Goal: Task Accomplishment & Management: Manage account settings

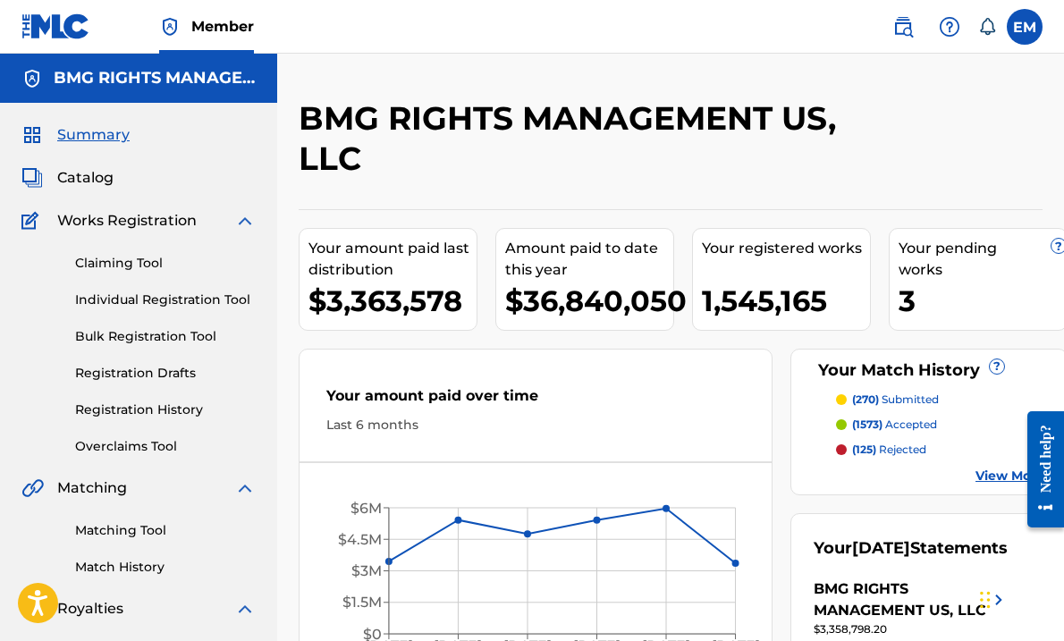
click at [86, 174] on span "Catalog" at bounding box center [85, 177] width 56 height 21
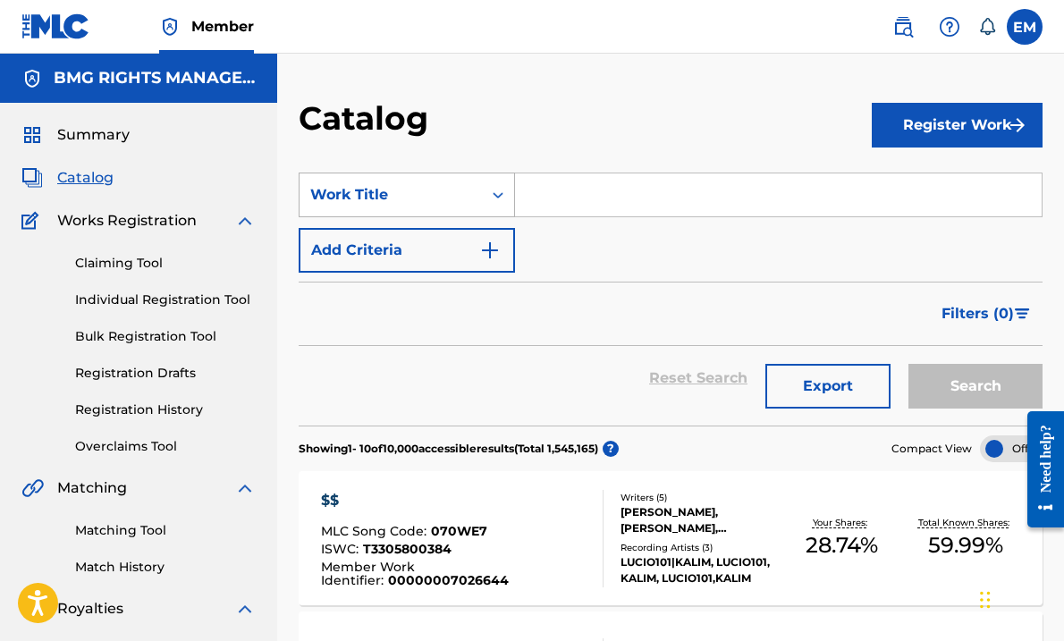
click at [446, 192] on div "Work Title" at bounding box center [390, 194] width 161 height 21
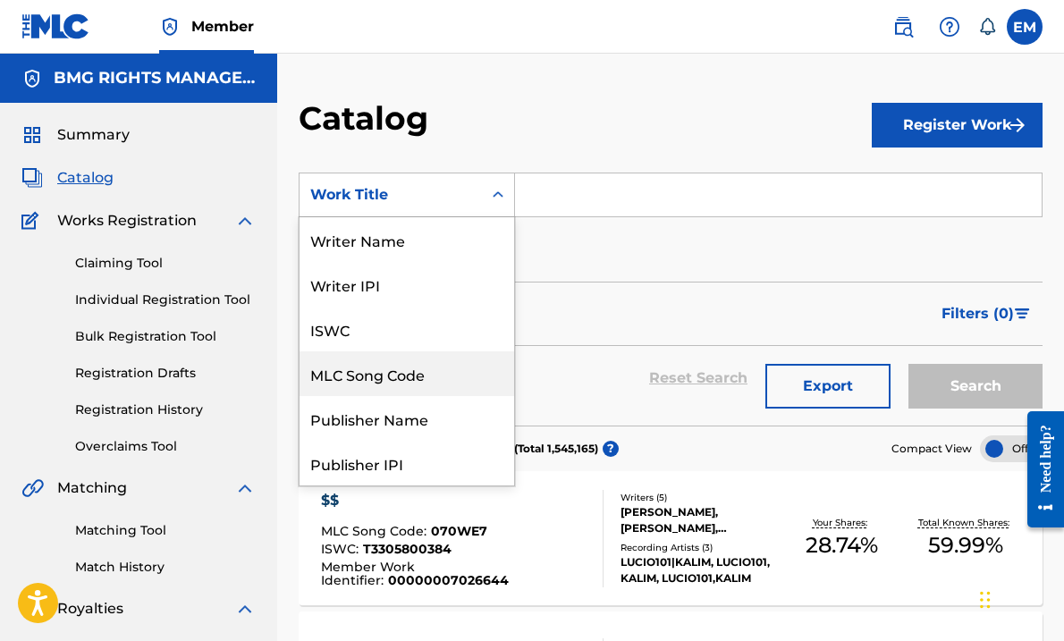
click at [382, 389] on div "MLC Song Code" at bounding box center [407, 373] width 215 height 45
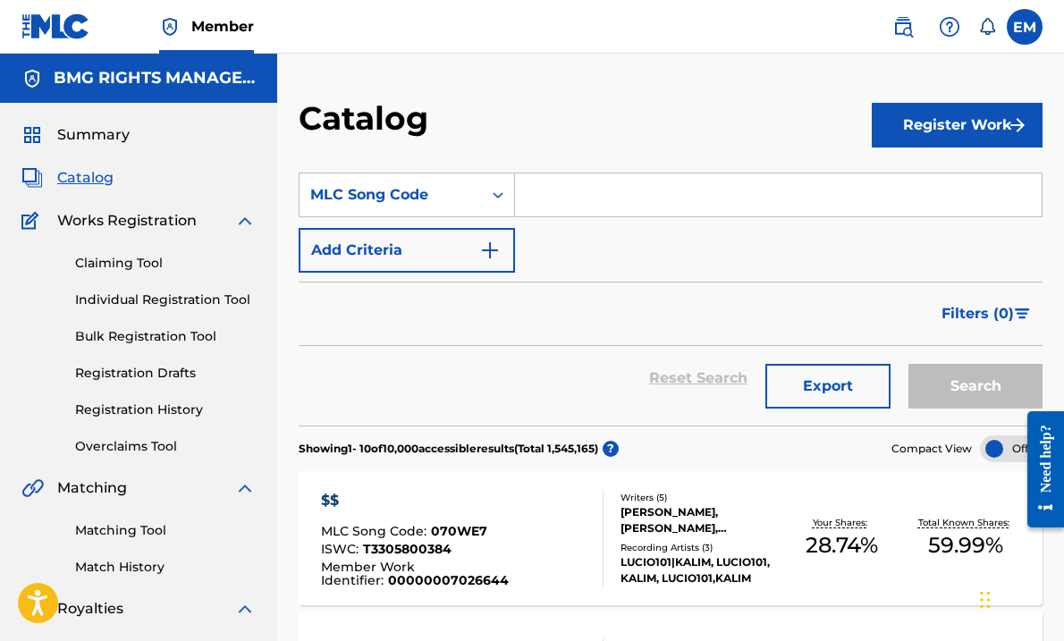
click at [546, 198] on input "Search Form" at bounding box center [778, 195] width 527 height 43
paste input "[URL][DOMAIN_NAME]"
type input "[URL][DOMAIN_NAME]"
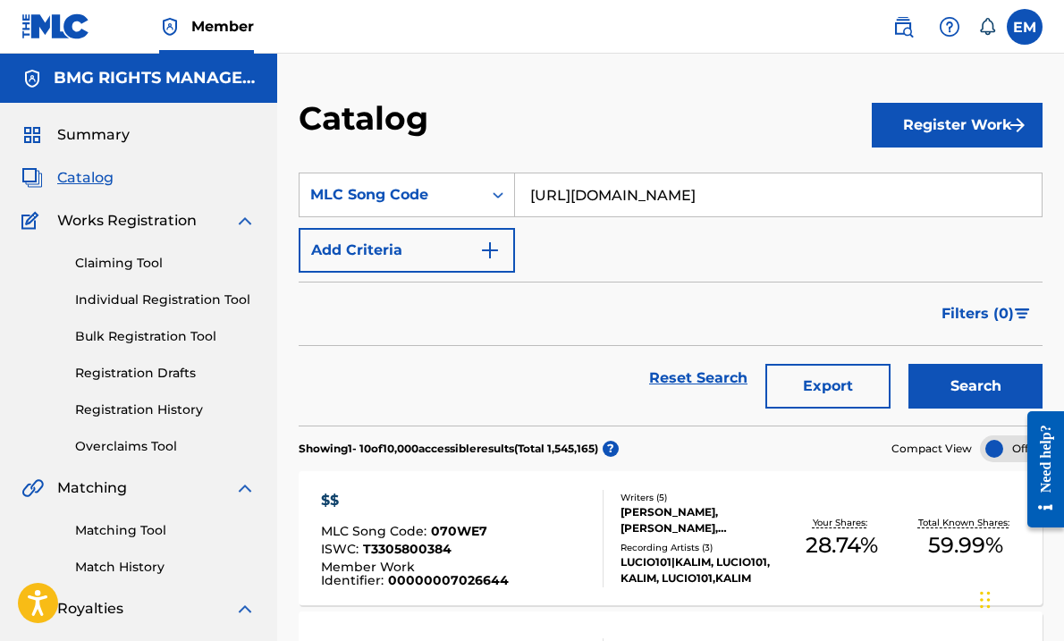
click at [914, 180] on input "[URL][DOMAIN_NAME]" at bounding box center [778, 195] width 527 height 43
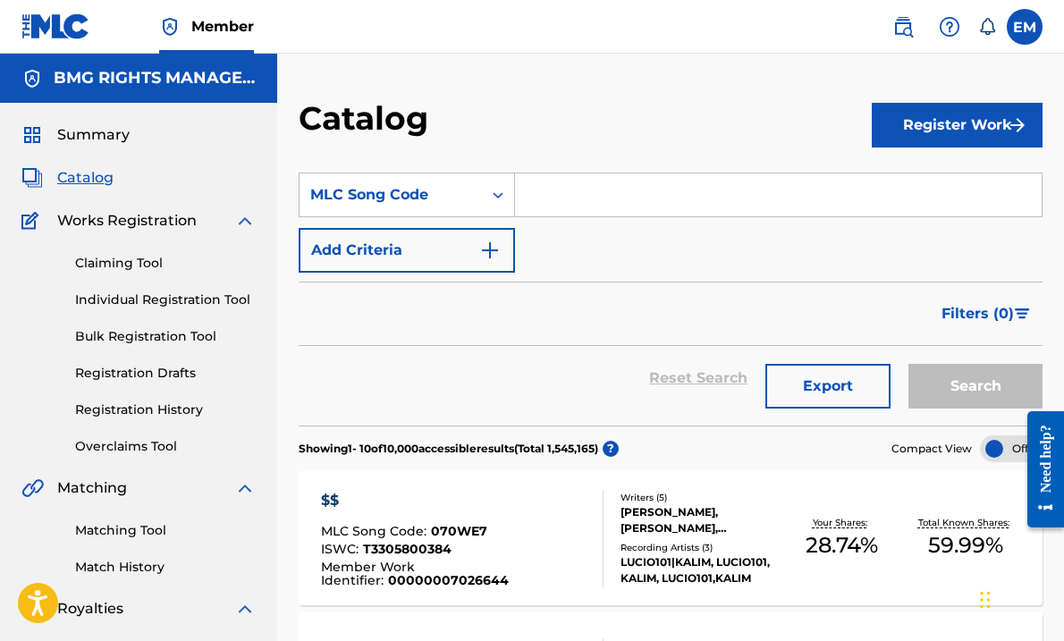
paste input "RO58FS"
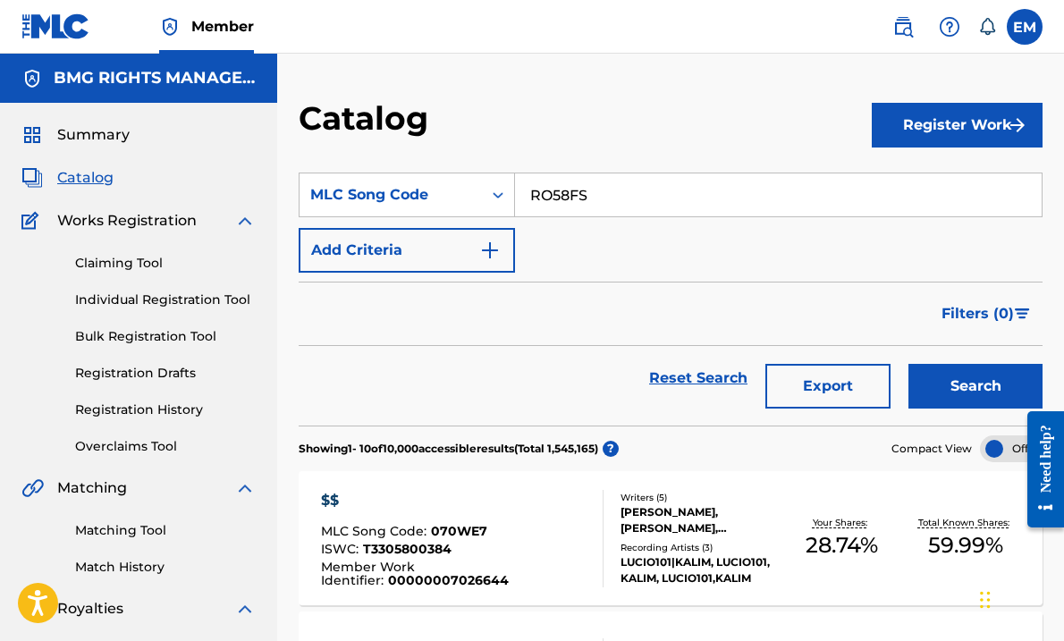
type input "RO58FS"
click at [952, 377] on button "Search" at bounding box center [976, 386] width 134 height 45
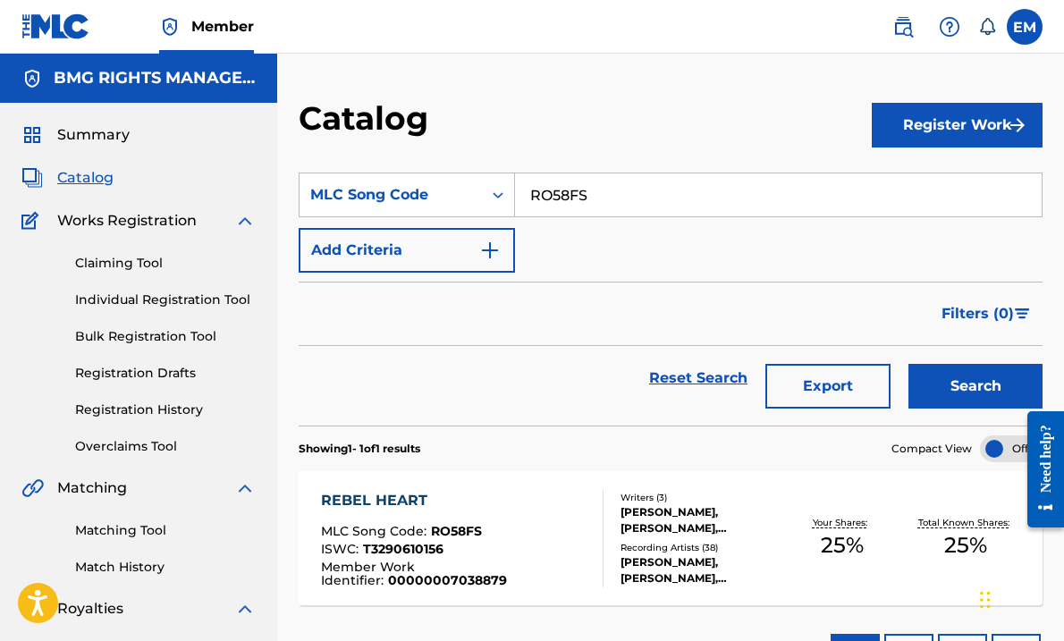
click at [510, 496] on div "REBEL HEART" at bounding box center [454, 500] width 267 height 21
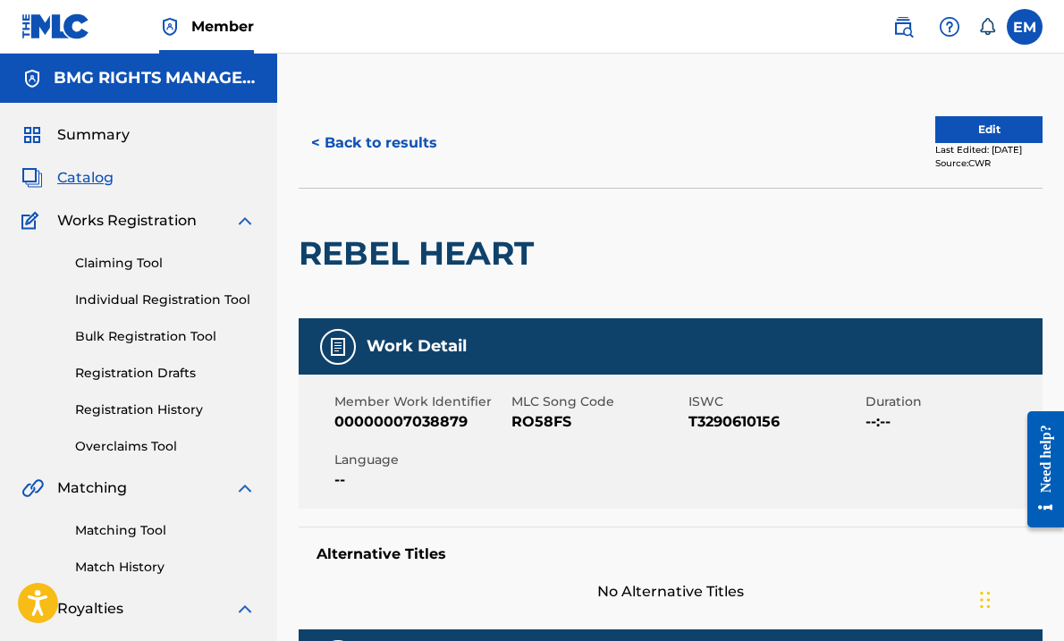
click at [952, 111] on div "< Back to results Edit Last Edited: [DATE] Source: CWR" at bounding box center [671, 142] width 744 height 89
click at [951, 123] on button "Edit" at bounding box center [988, 129] width 107 height 27
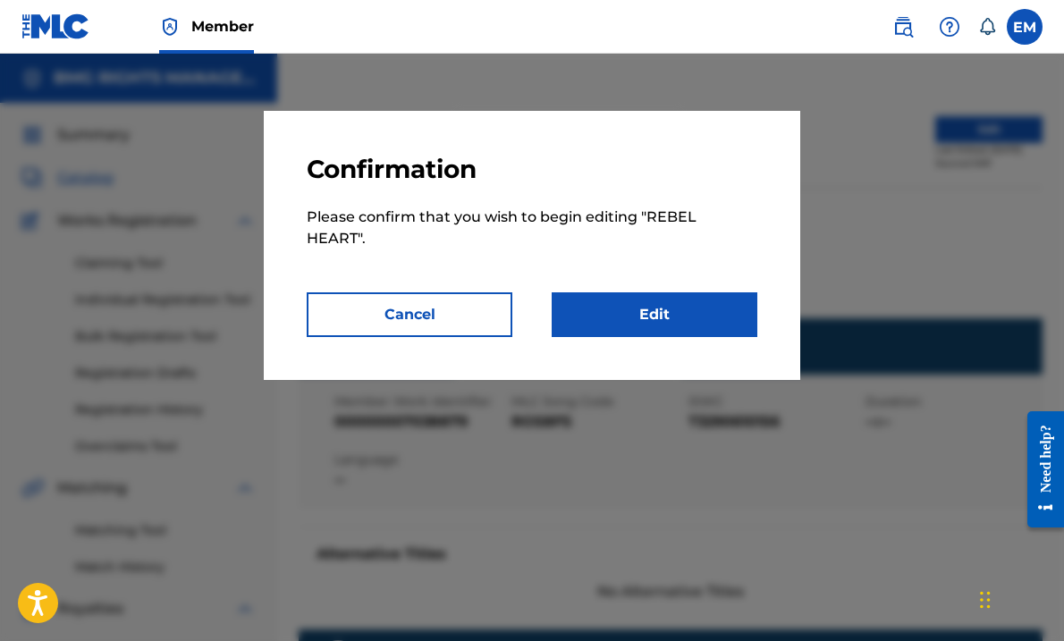
click at [673, 314] on link "Edit" at bounding box center [655, 314] width 206 height 45
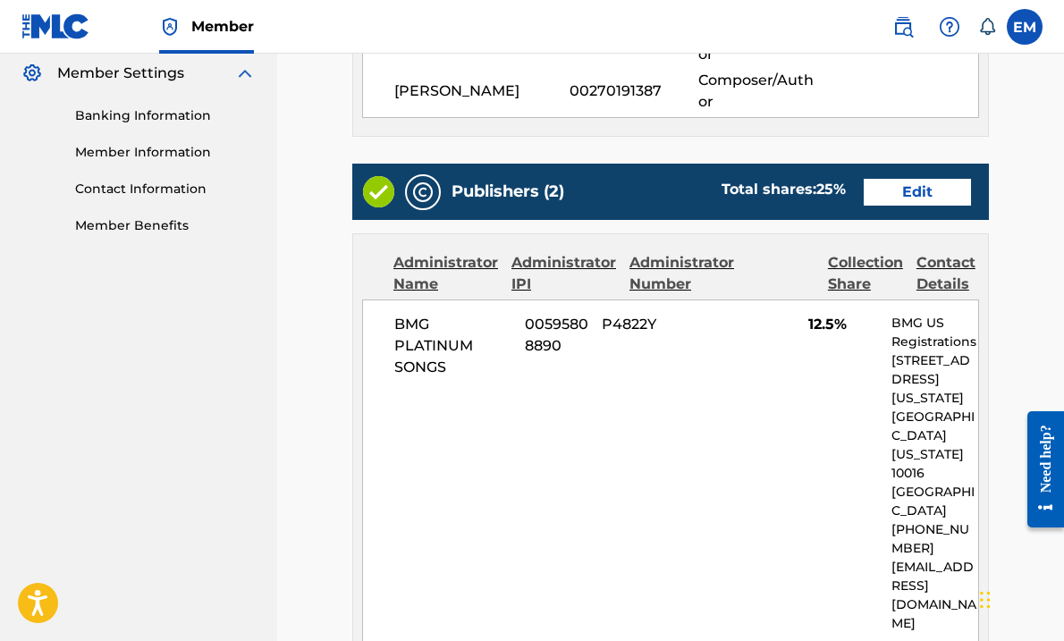
scroll to position [715, 0]
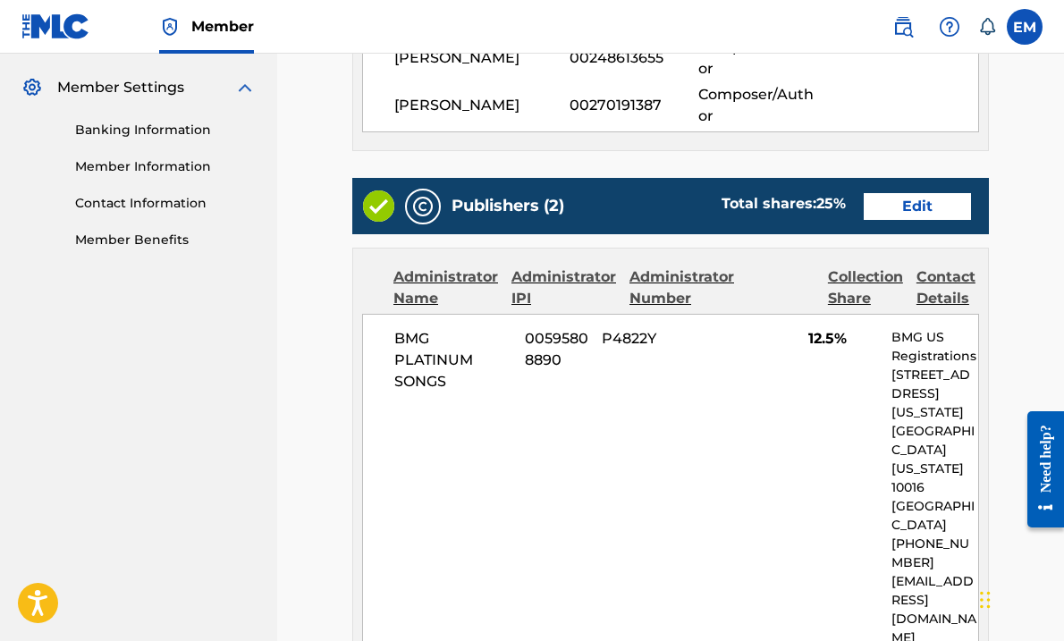
click at [918, 201] on link "Edit" at bounding box center [917, 206] width 107 height 27
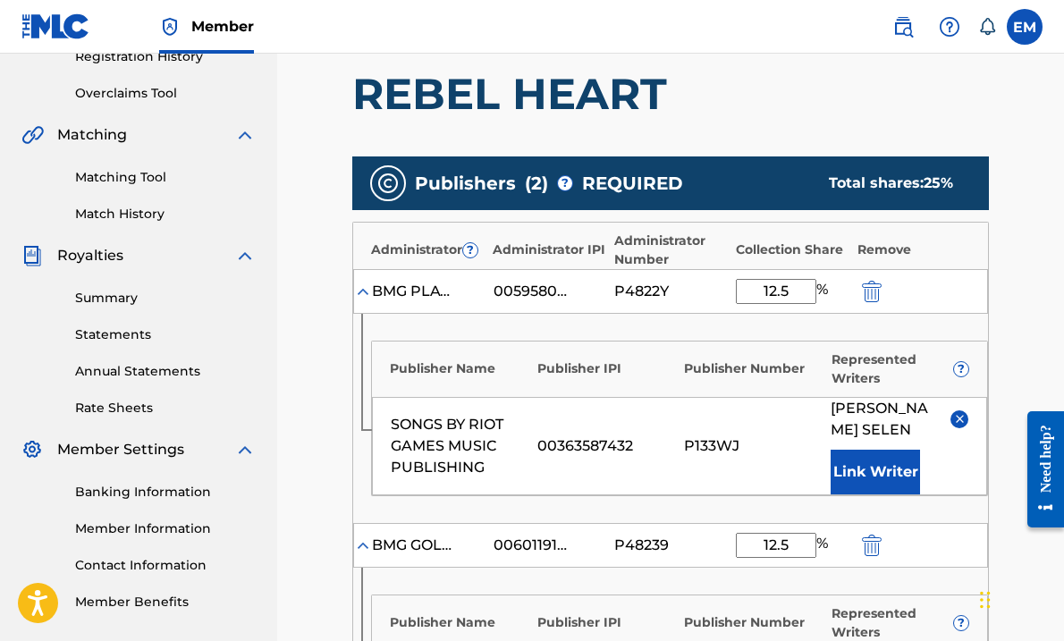
scroll to position [537, 0]
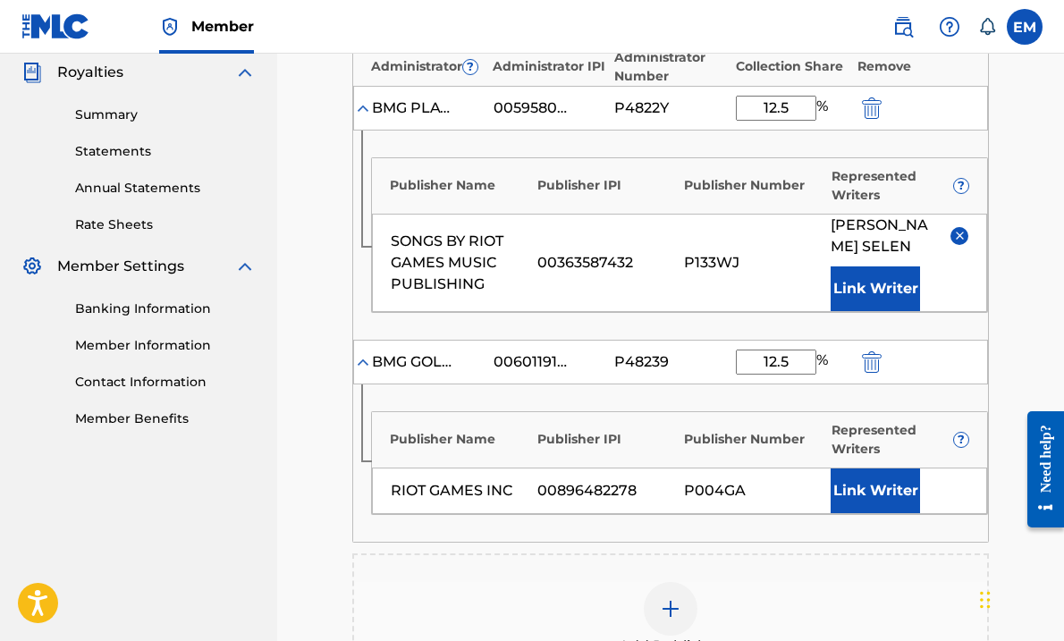
click at [795, 98] on input "12.5" at bounding box center [776, 108] width 80 height 25
type input "50"
click at [715, 106] on div "P4822Y" at bounding box center [670, 107] width 113 height 21
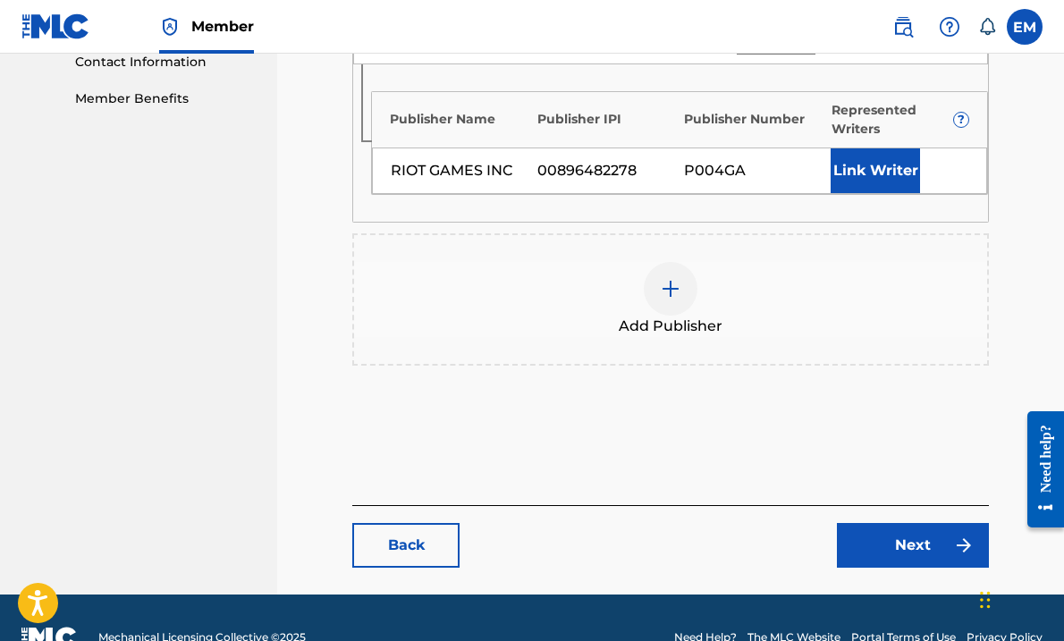
scroll to position [828, 0]
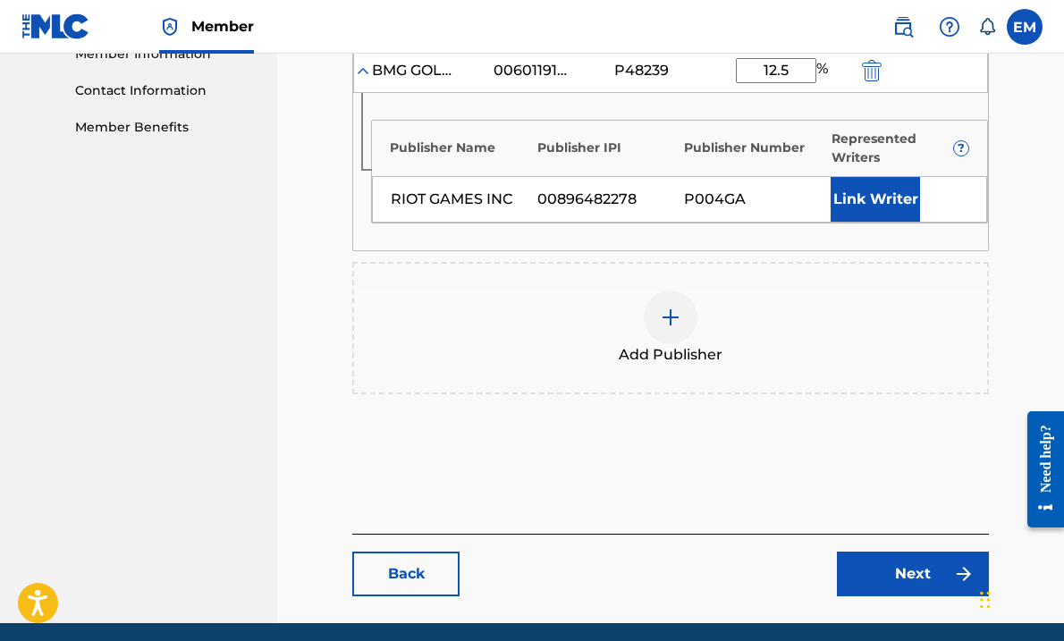
click at [426, 584] on link "Back" at bounding box center [405, 574] width 107 height 45
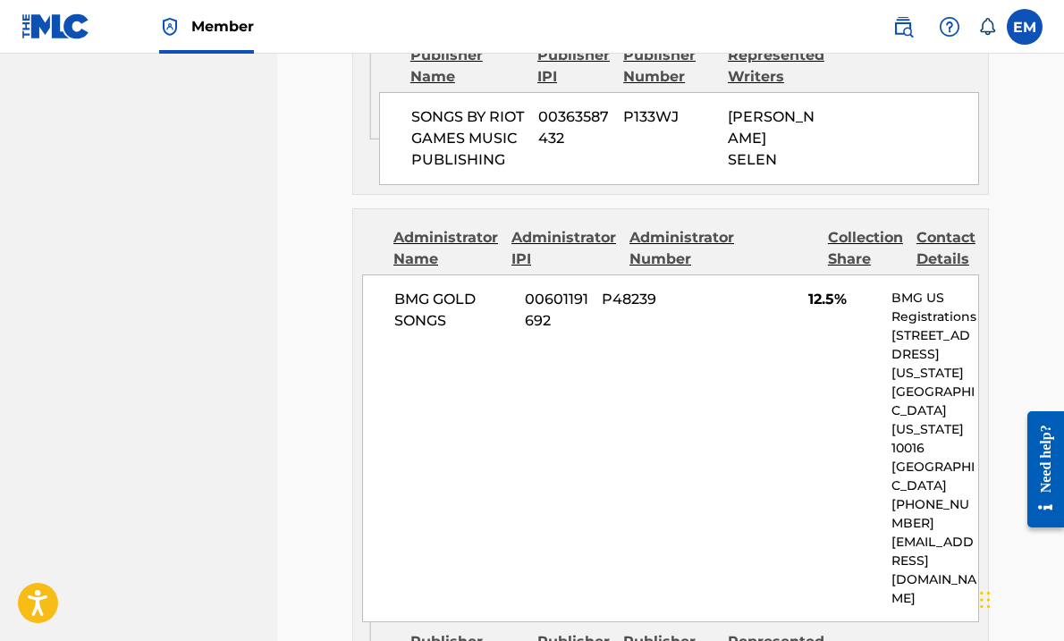
scroll to position [1637, 0]
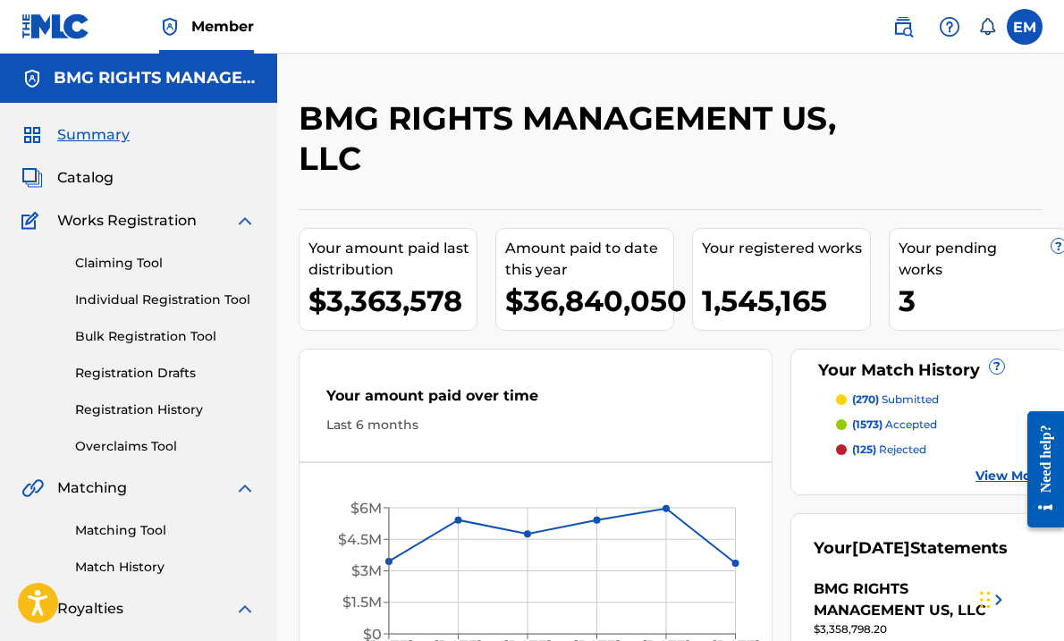
click at [130, 192] on div "Summary Catalog Works Registration Claiming Tool Individual Registration Tool B…" at bounding box center [138, 545] width 277 height 884
click at [114, 182] on div "Catalog" at bounding box center [138, 177] width 234 height 21
click at [106, 180] on span "Catalog" at bounding box center [85, 177] width 56 height 21
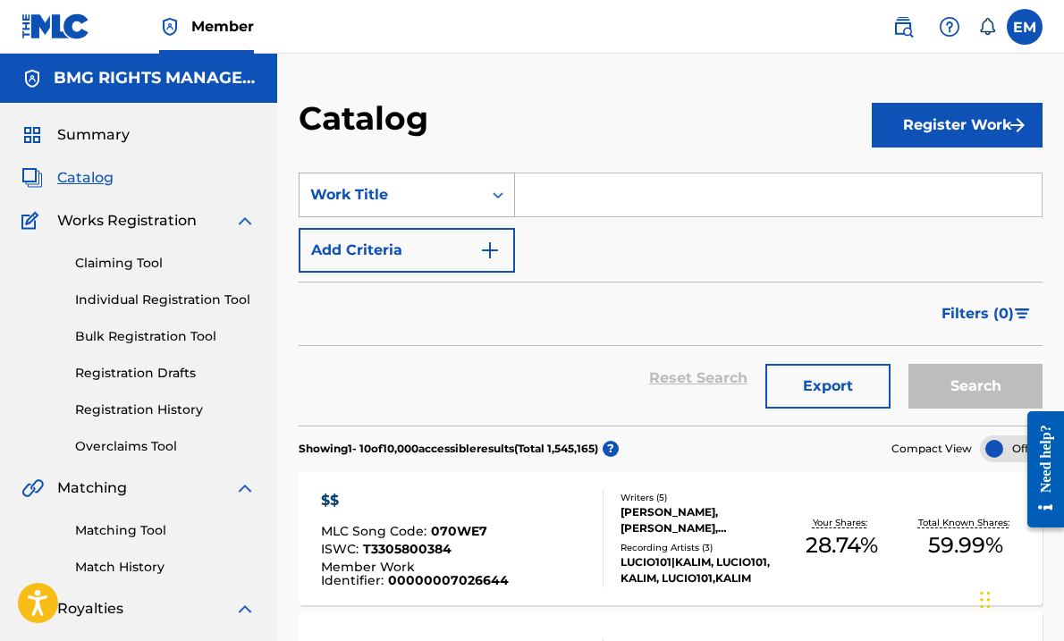
click at [445, 195] on div "Work Title" at bounding box center [390, 194] width 161 height 21
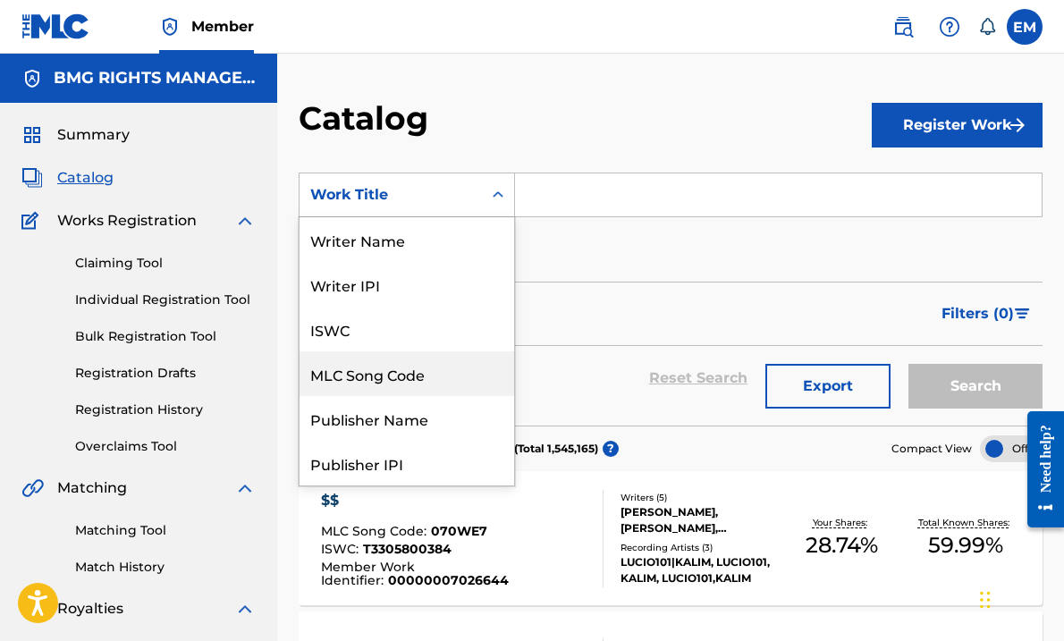
click at [392, 365] on div "MLC Song Code" at bounding box center [407, 373] width 215 height 45
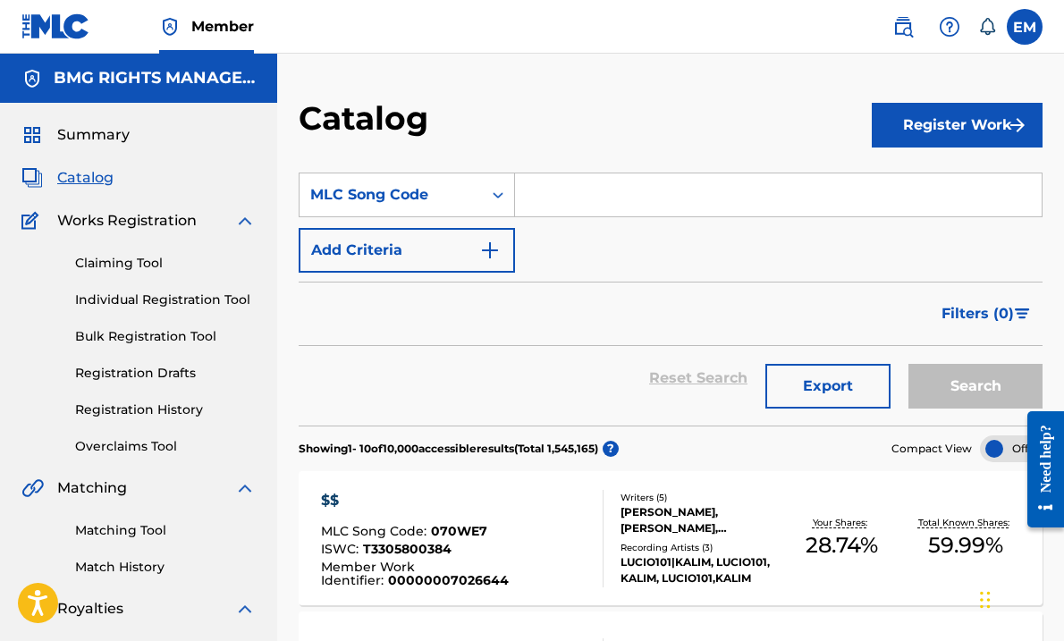
click at [528, 214] on input "Search Form" at bounding box center [778, 195] width 527 height 43
paste input "RO58FS"
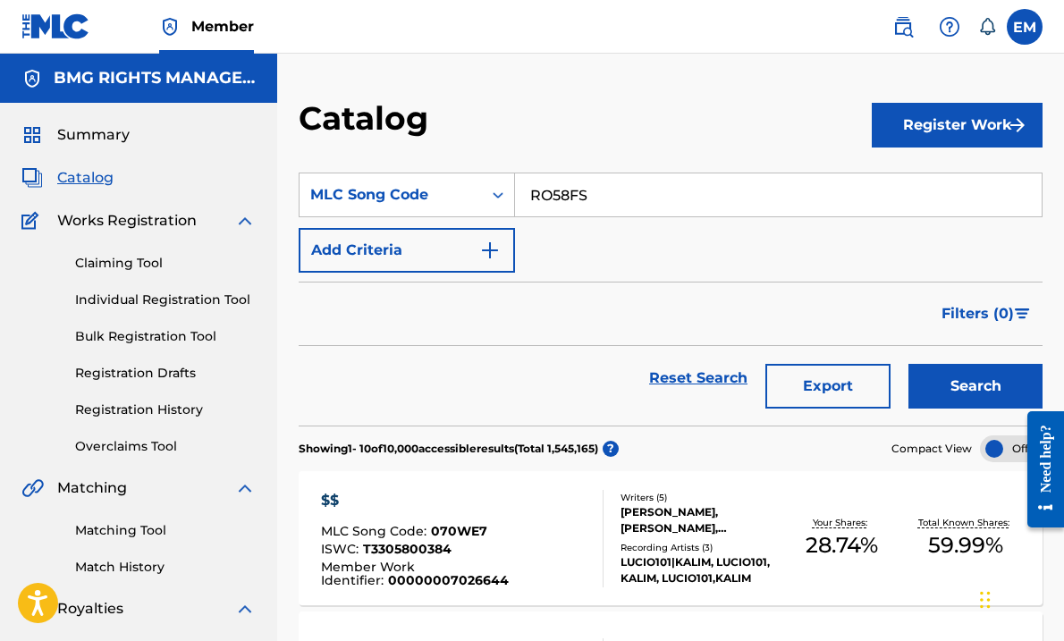
type input "RO58FS"
click at [974, 397] on button "Search" at bounding box center [976, 386] width 134 height 45
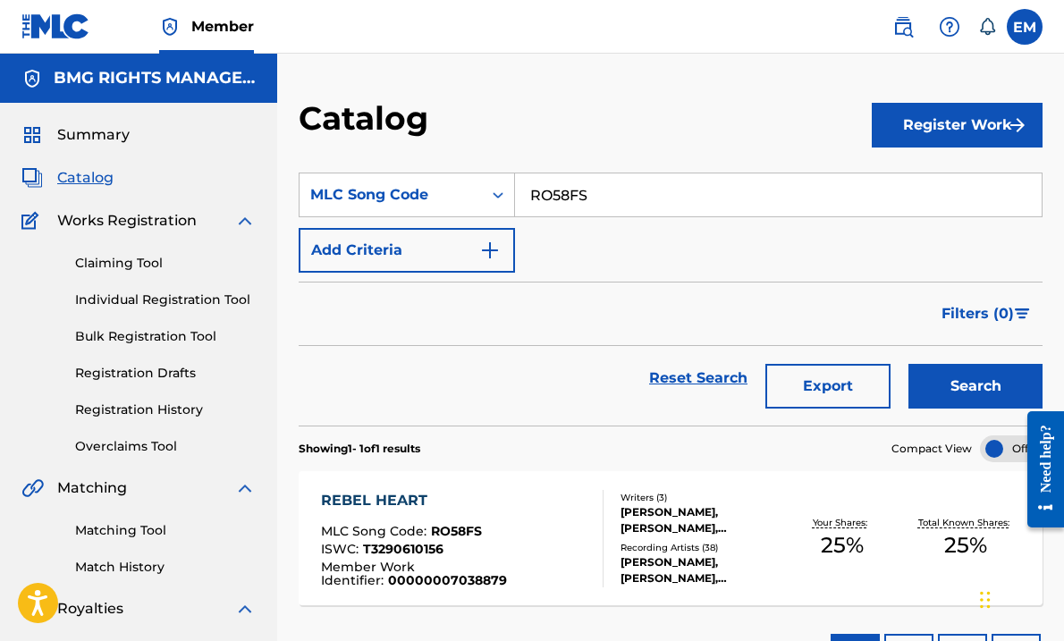
click at [550, 519] on div "REBEL HEART MLC Song Code : RO58FS ISWC : T3290610156 Member Work Identifier : …" at bounding box center [454, 538] width 267 height 97
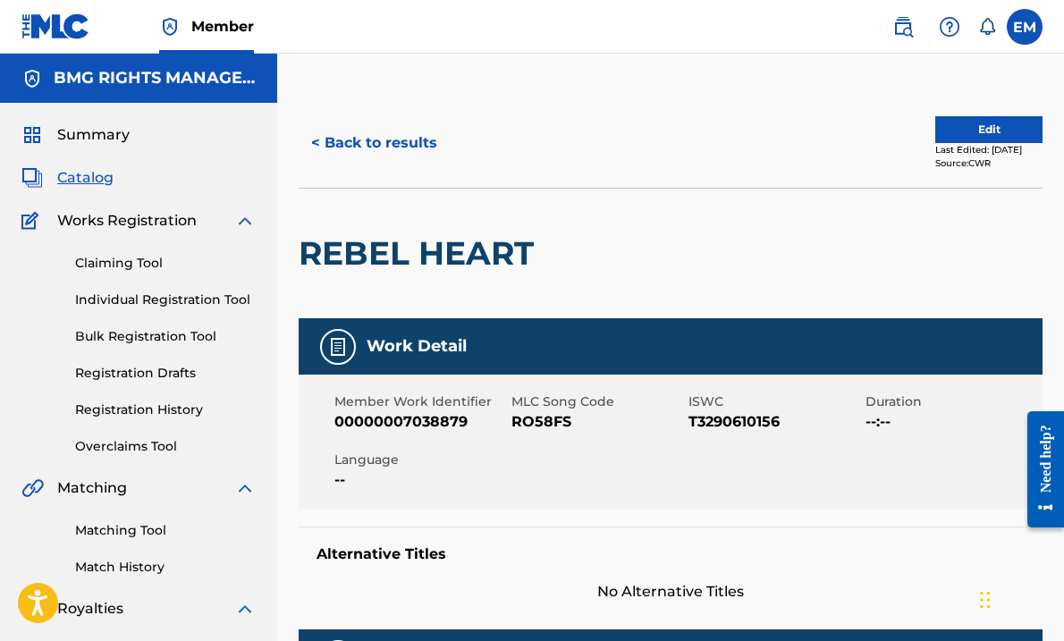
click at [964, 131] on button "Edit" at bounding box center [988, 129] width 107 height 27
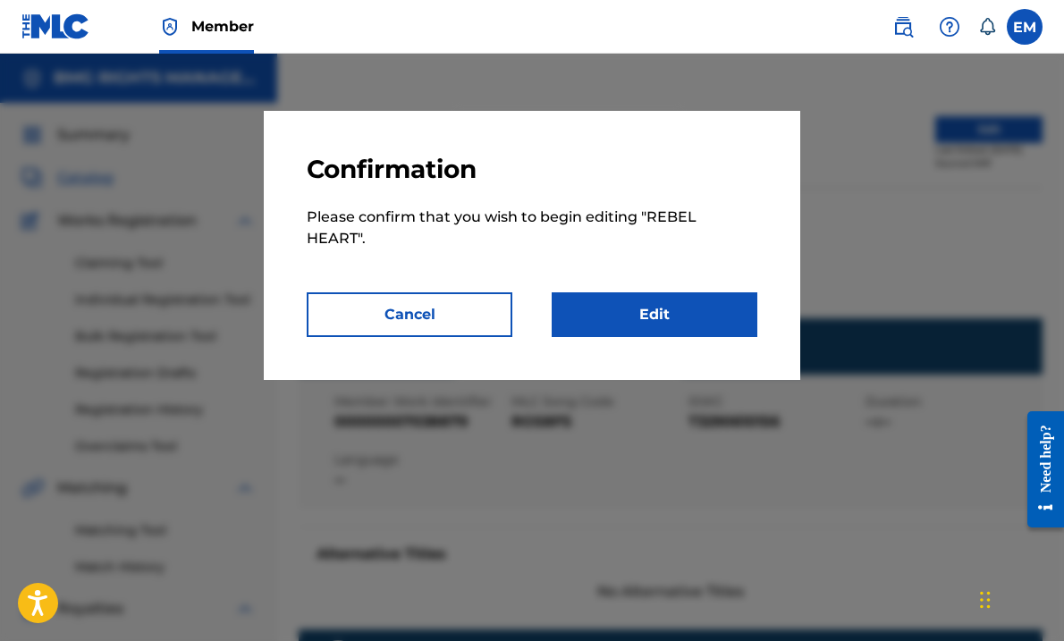
click at [652, 326] on link "Edit" at bounding box center [655, 314] width 206 height 45
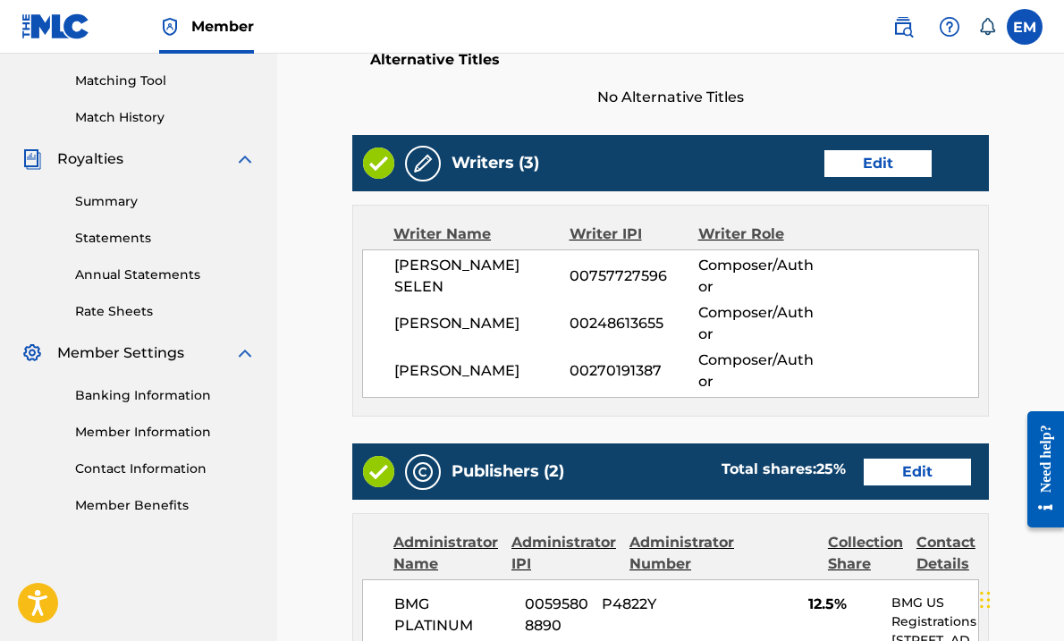
scroll to position [626, 0]
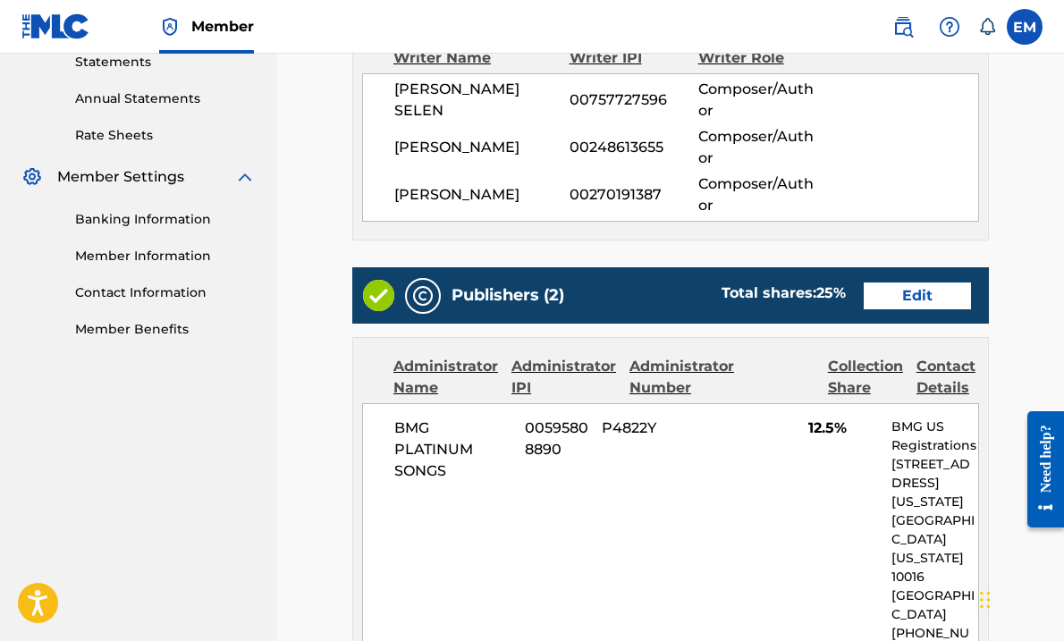
click at [906, 292] on link "Edit" at bounding box center [917, 296] width 107 height 27
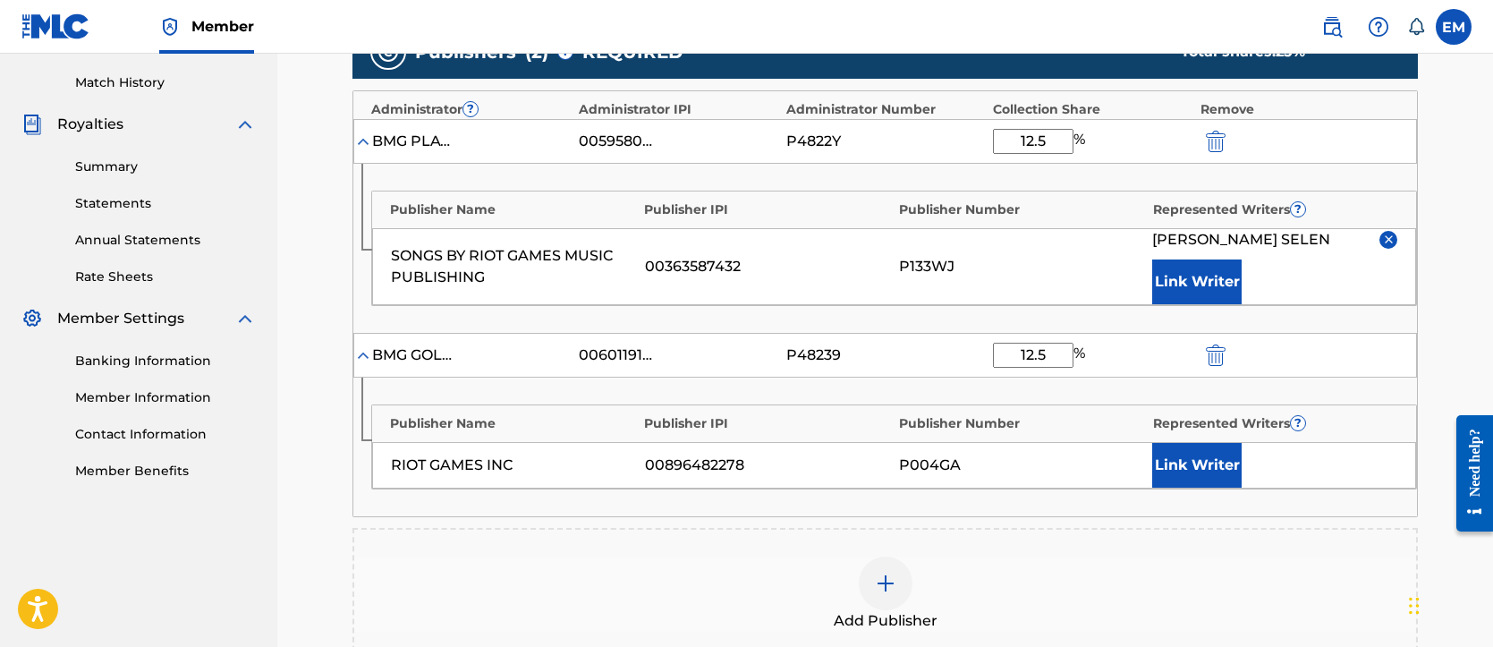
scroll to position [381, 0]
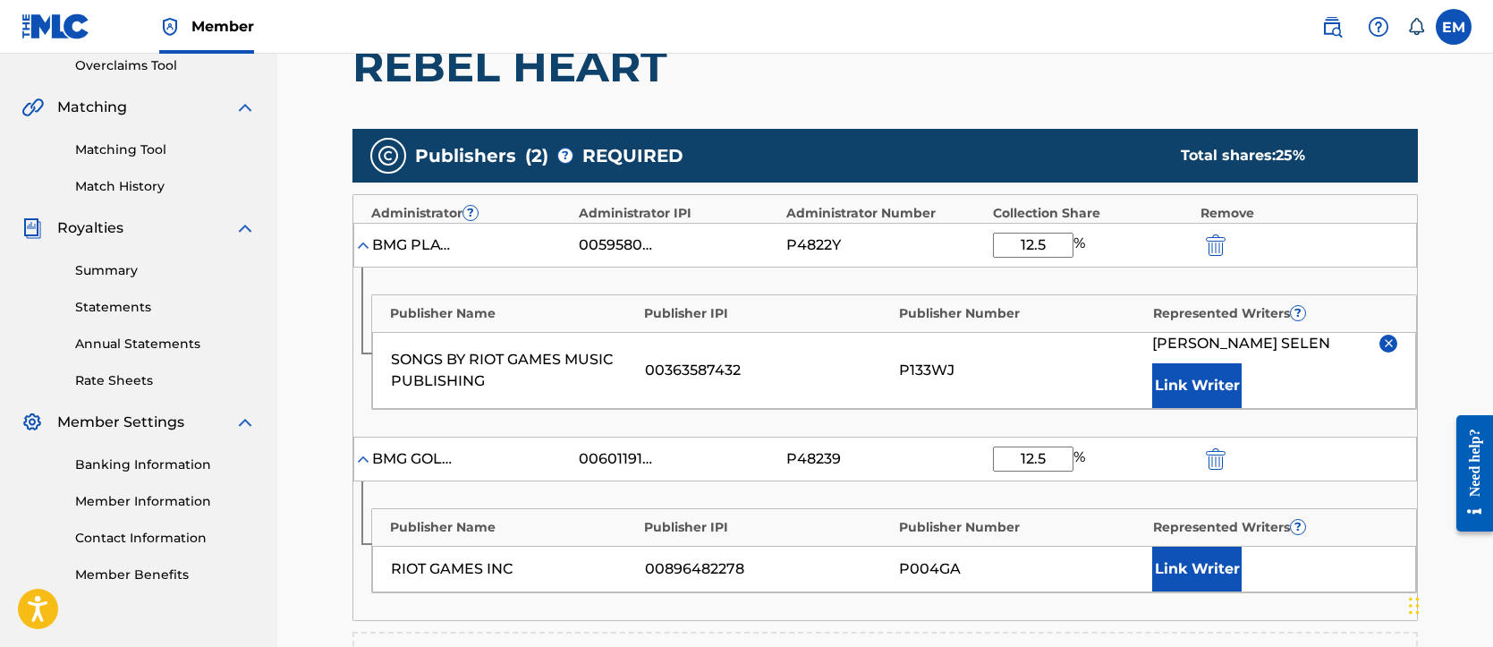
click at [1063, 453] on input "12.5" at bounding box center [1033, 458] width 80 height 25
type input "50"
click at [1063, 419] on div "Publisher Name Publisher IPI Publisher Number Represented Writers ? SONGS BY RI…" at bounding box center [884, 351] width 1063 height 169
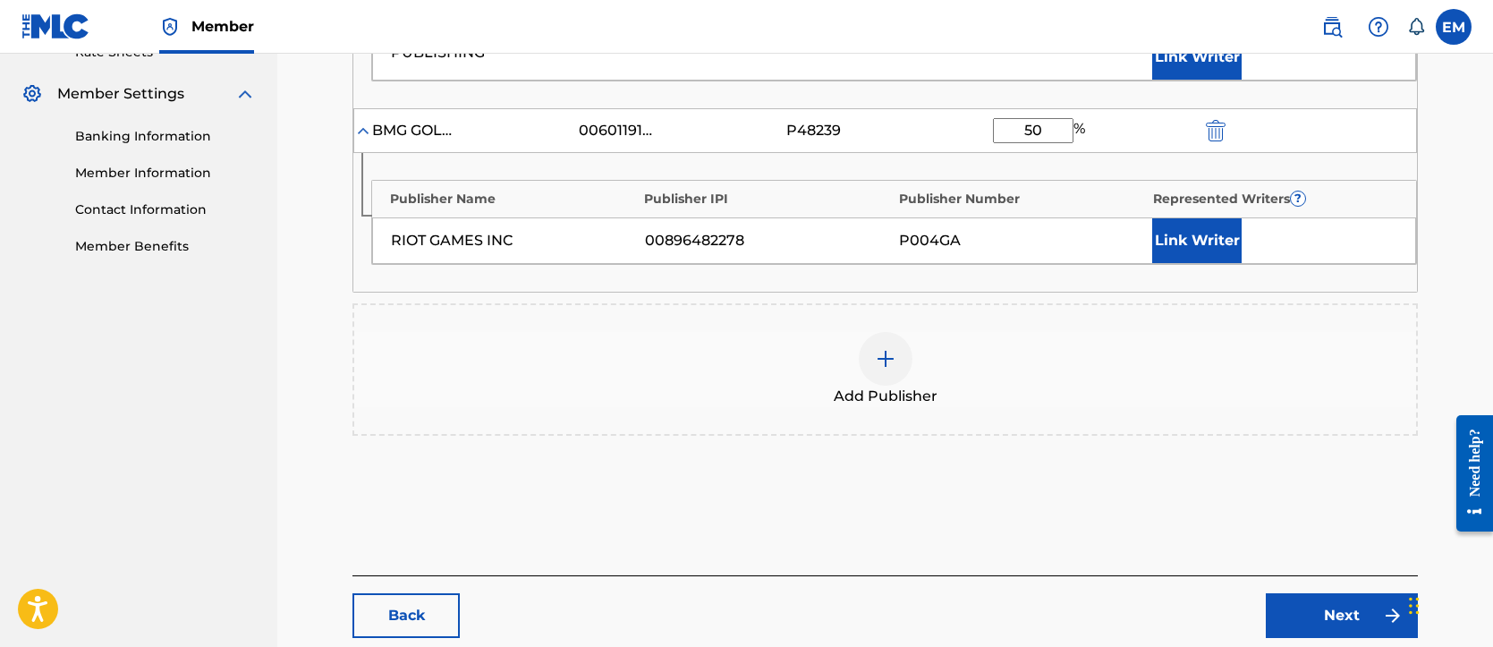
scroll to position [813, 0]
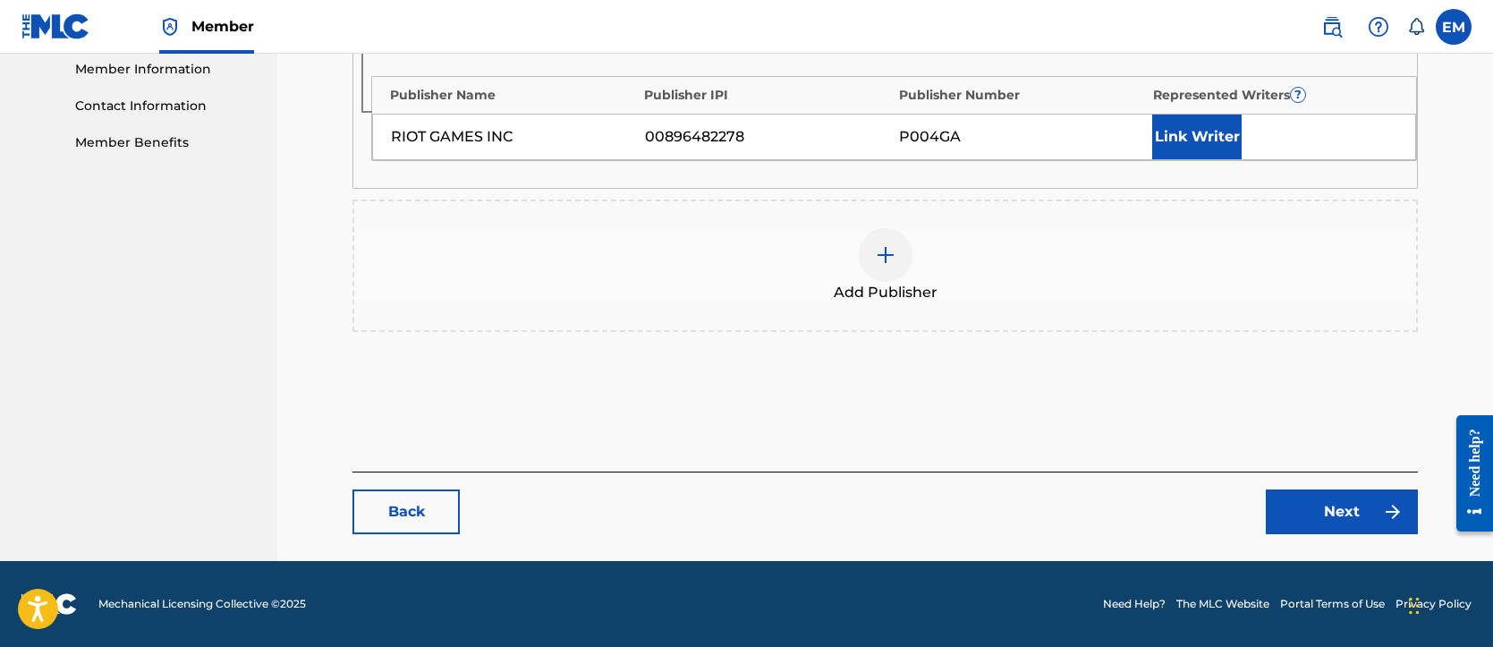
click at [1063, 497] on link "Next" at bounding box center [1342, 511] width 152 height 45
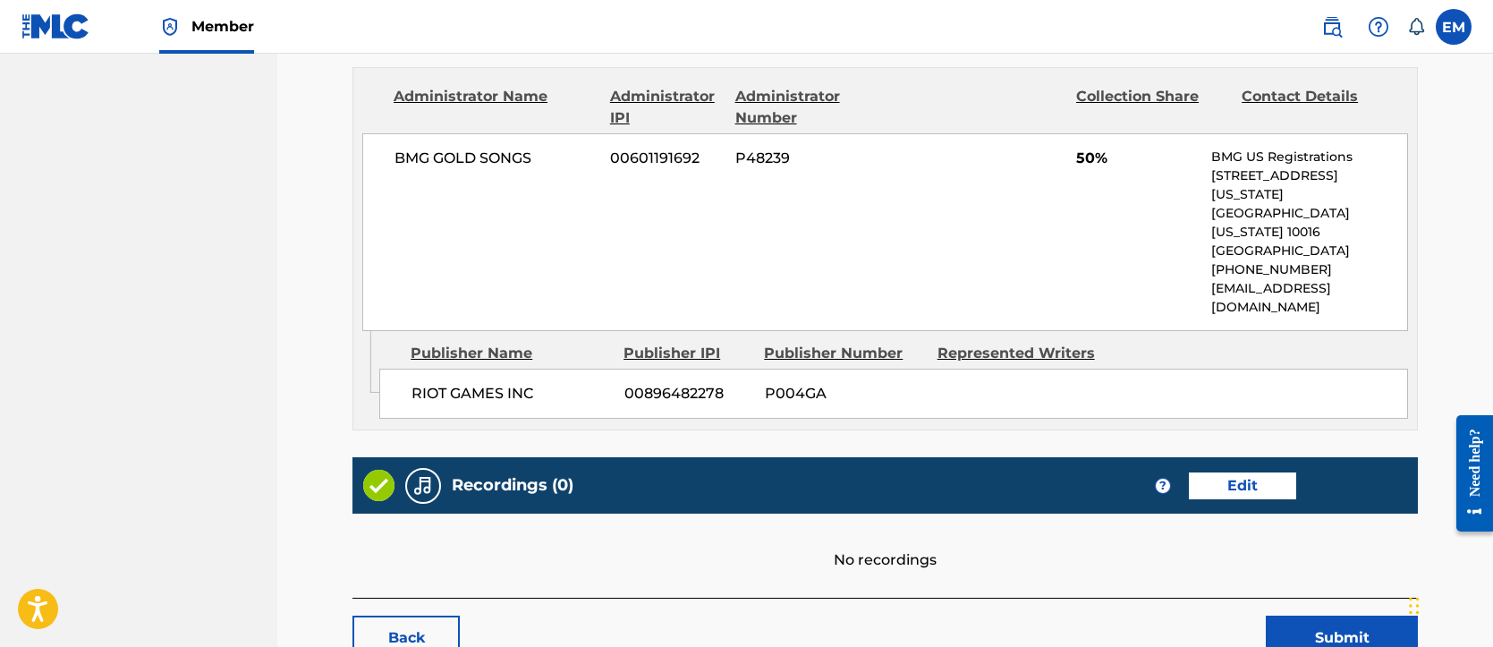
scroll to position [1220, 0]
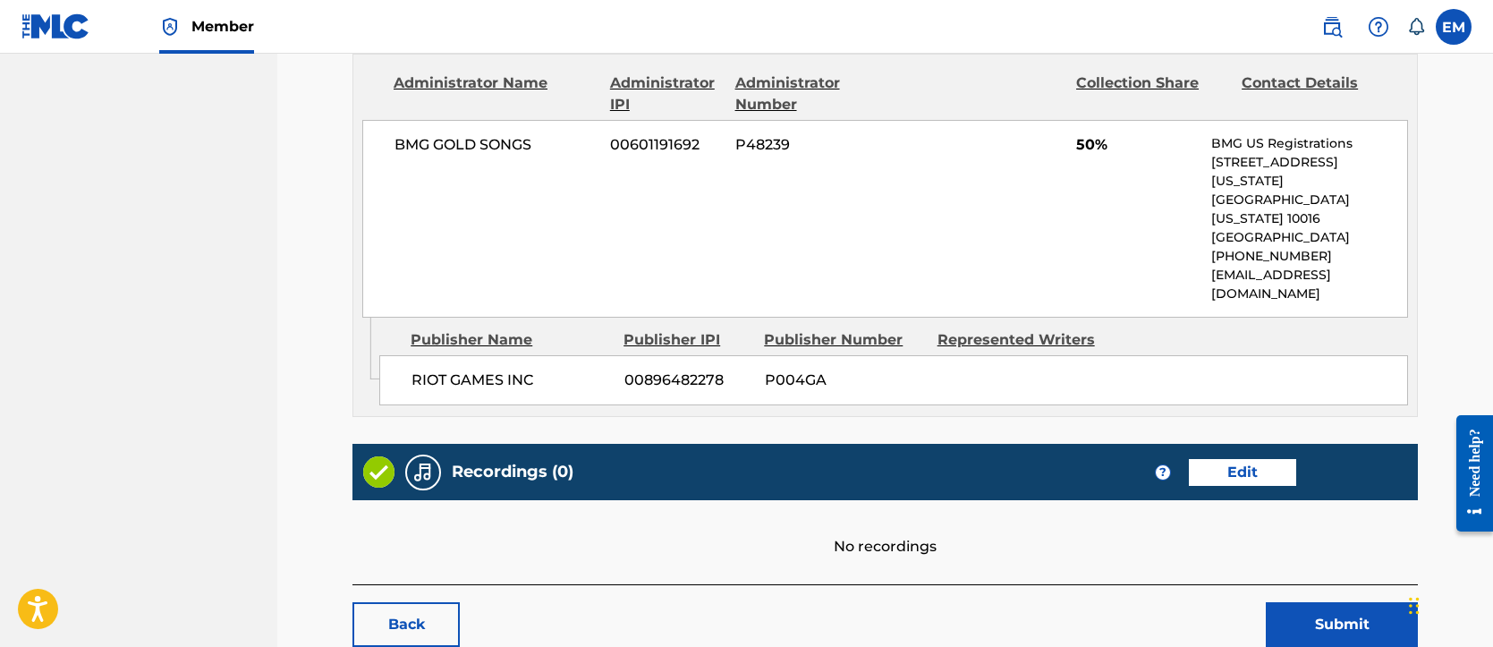
click at [1063, 602] on button "Submit" at bounding box center [1342, 624] width 152 height 45
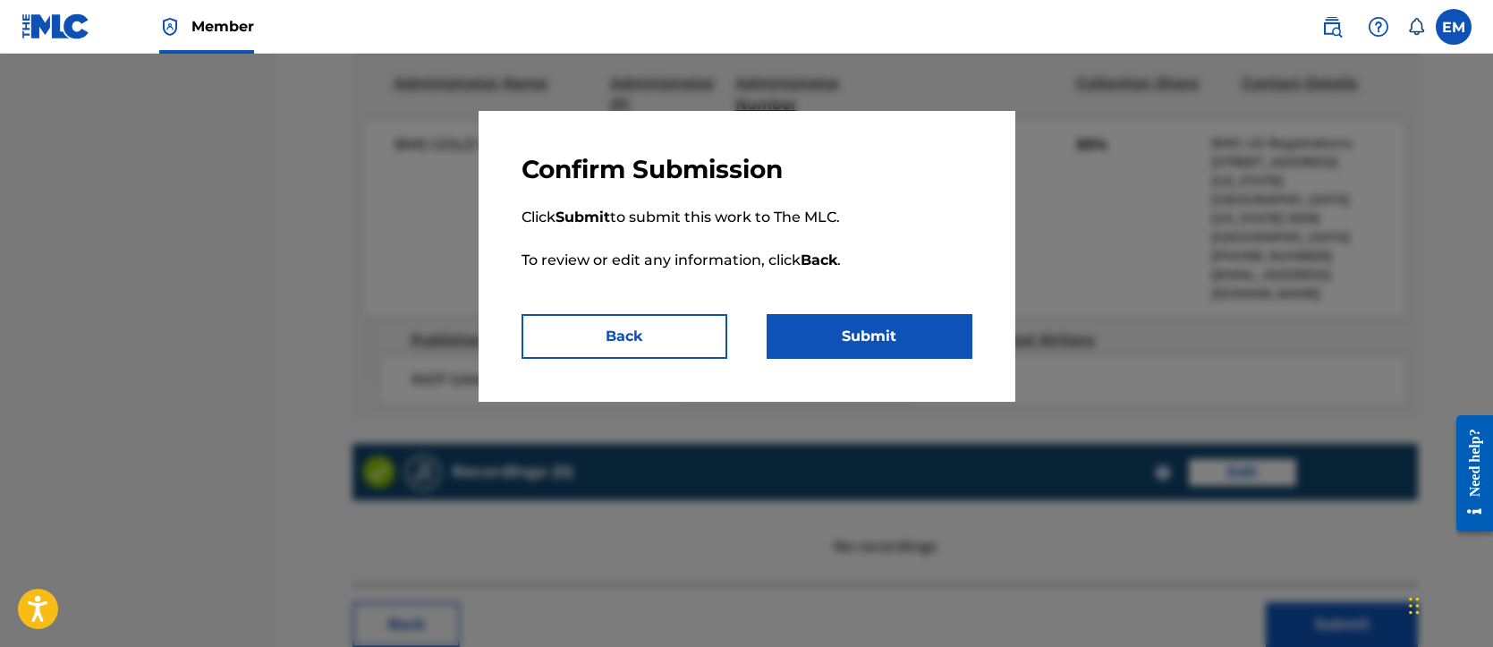
click at [811, 326] on button "Submit" at bounding box center [869, 336] width 206 height 45
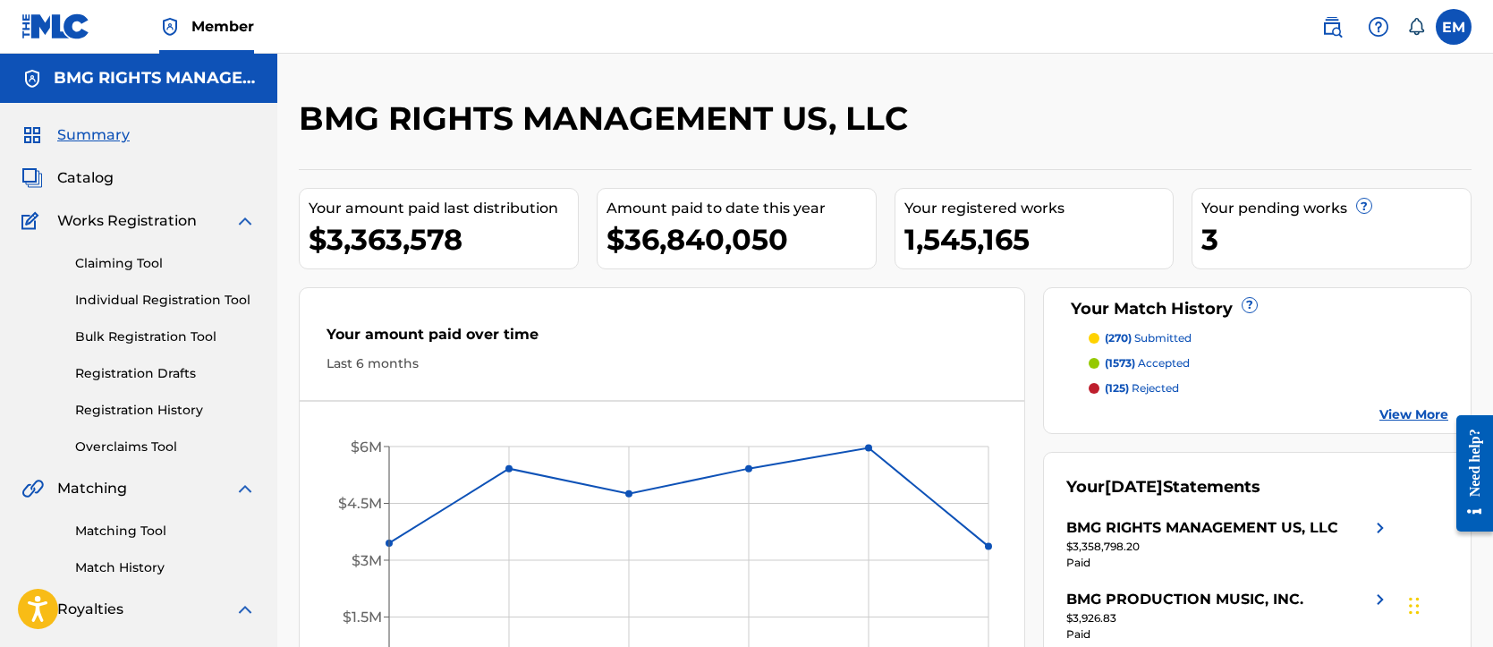
click at [1336, 21] on img at bounding box center [1331, 26] width 21 height 21
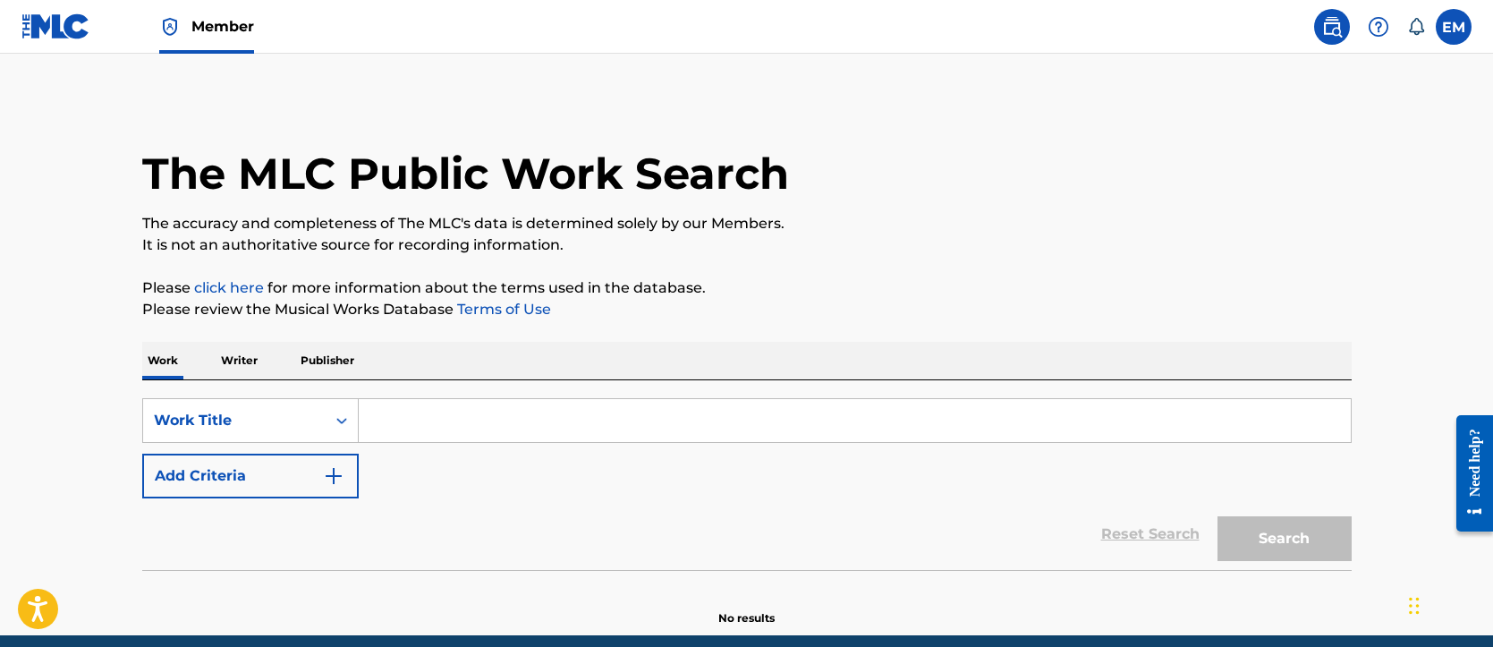
click at [468, 421] on input "Search Form" at bounding box center [855, 420] width 992 height 43
paste input "O44882"
type input "O44882"
click at [292, 432] on div "Work Title" at bounding box center [250, 420] width 216 height 45
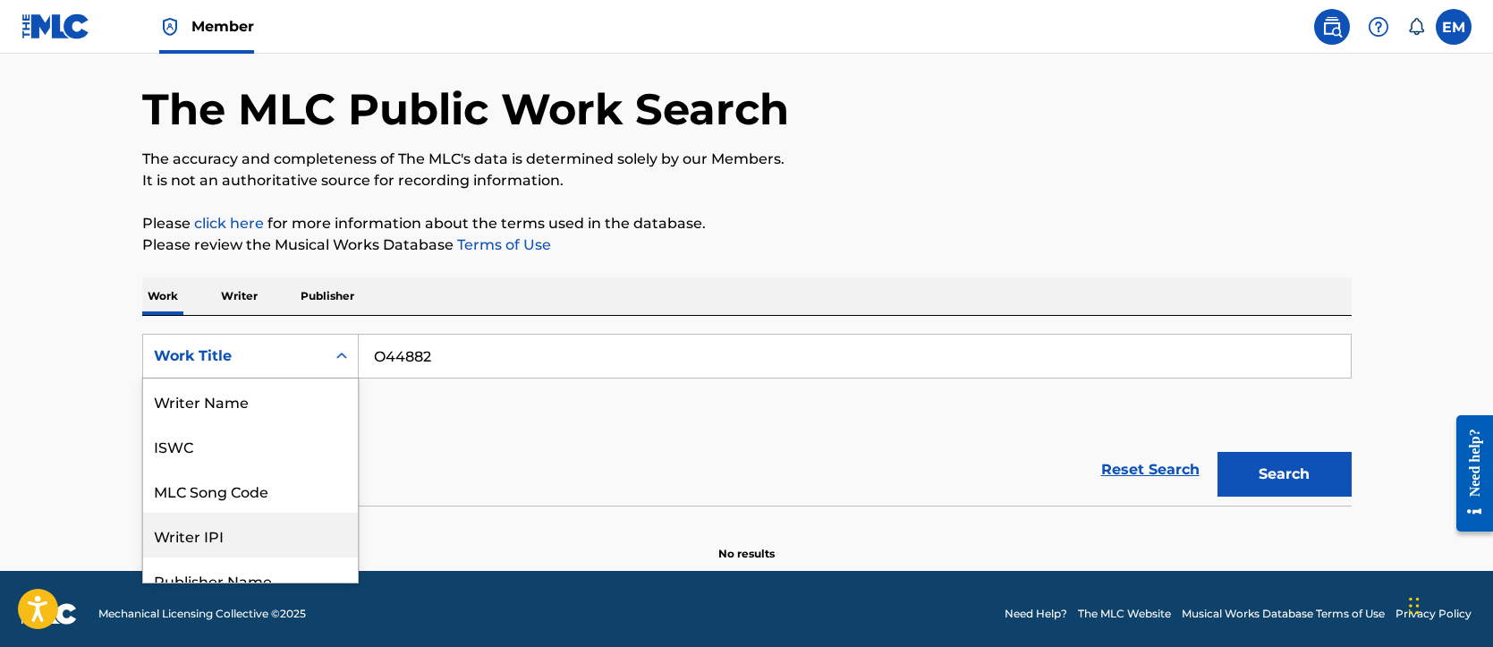
scroll to position [89, 0]
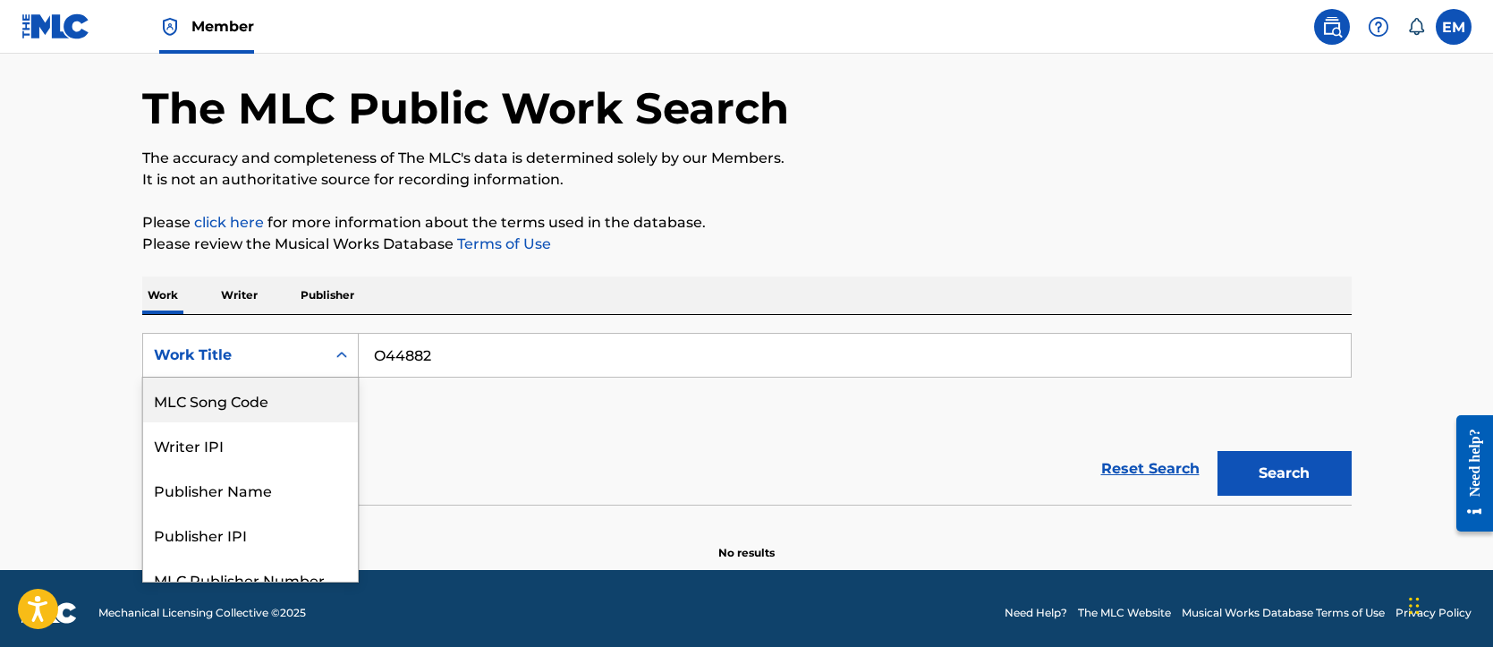
drag, startPoint x: 260, startPoint y: 409, endPoint x: 272, endPoint y: 409, distance: 11.6
click at [261, 409] on div "MLC Song Code" at bounding box center [250, 399] width 215 height 45
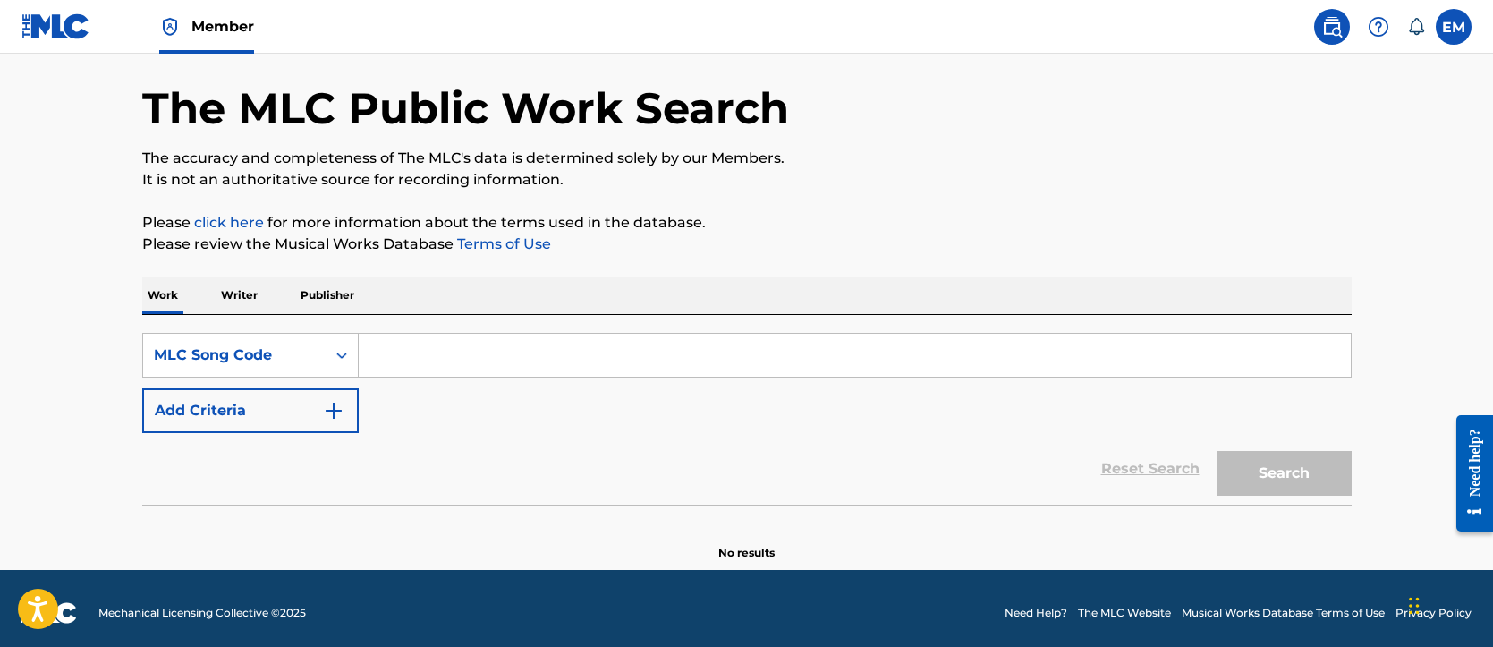
click at [504, 358] on input "Search Form" at bounding box center [855, 355] width 992 height 43
paste input "O44882"
type input "O44882"
click at [1266, 489] on button "Search" at bounding box center [1284, 473] width 134 height 45
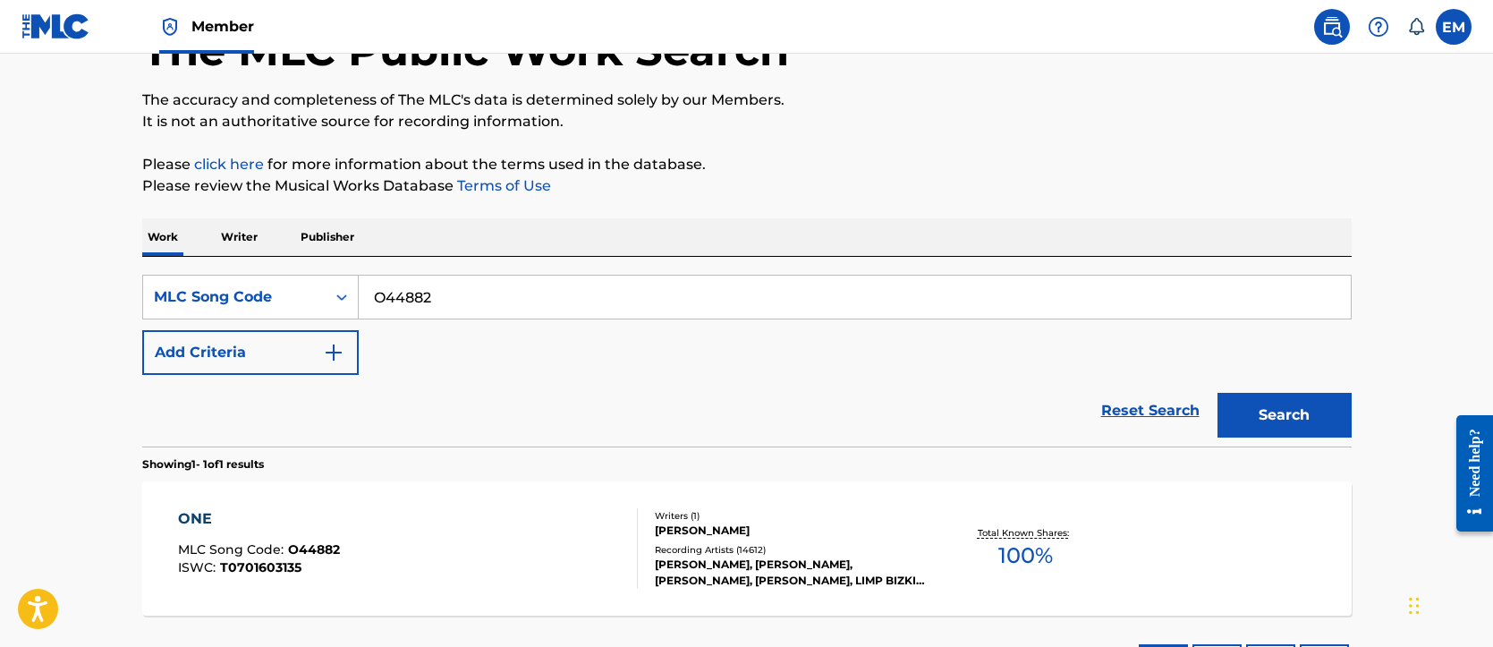
scroll to position [155, 0]
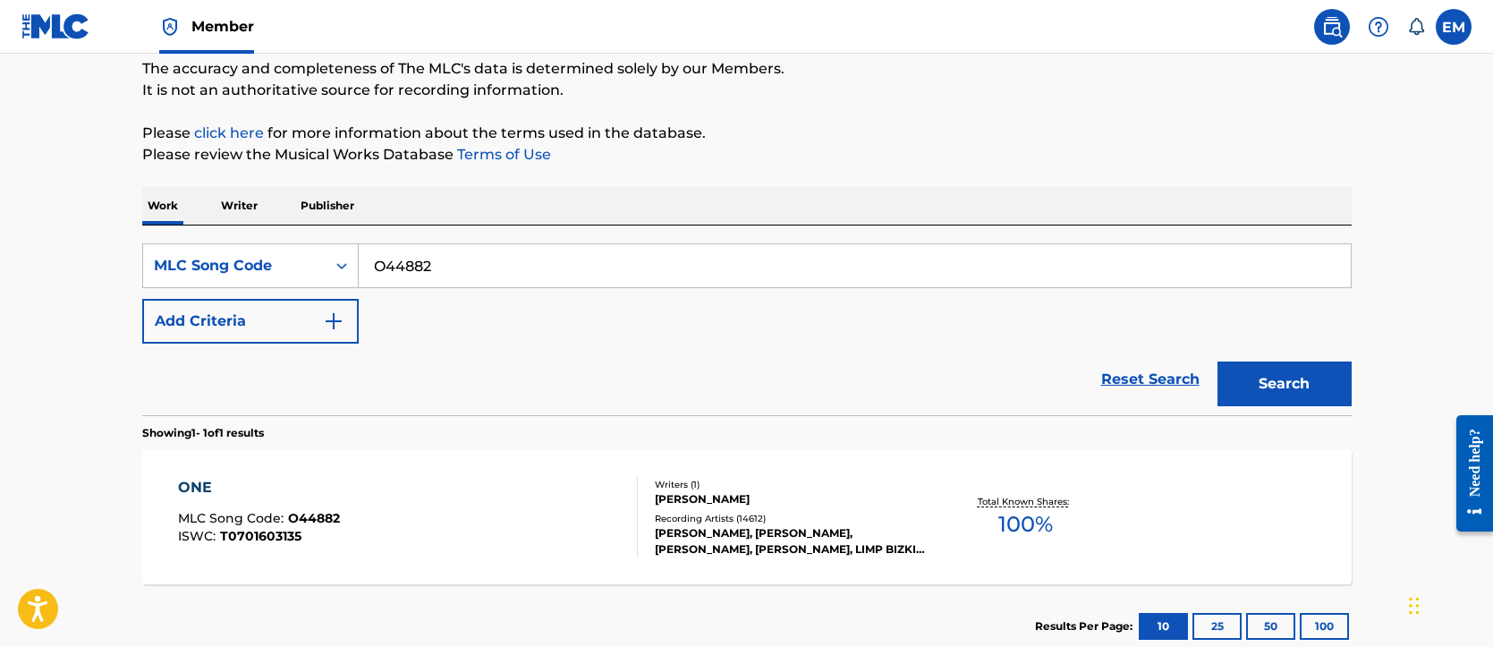
click at [545, 453] on div "ONE MLC Song Code : O44882 ISWC : T0701603135 Writers ( 1 ) HARRY EDWARD NILSSO…" at bounding box center [746, 517] width 1209 height 134
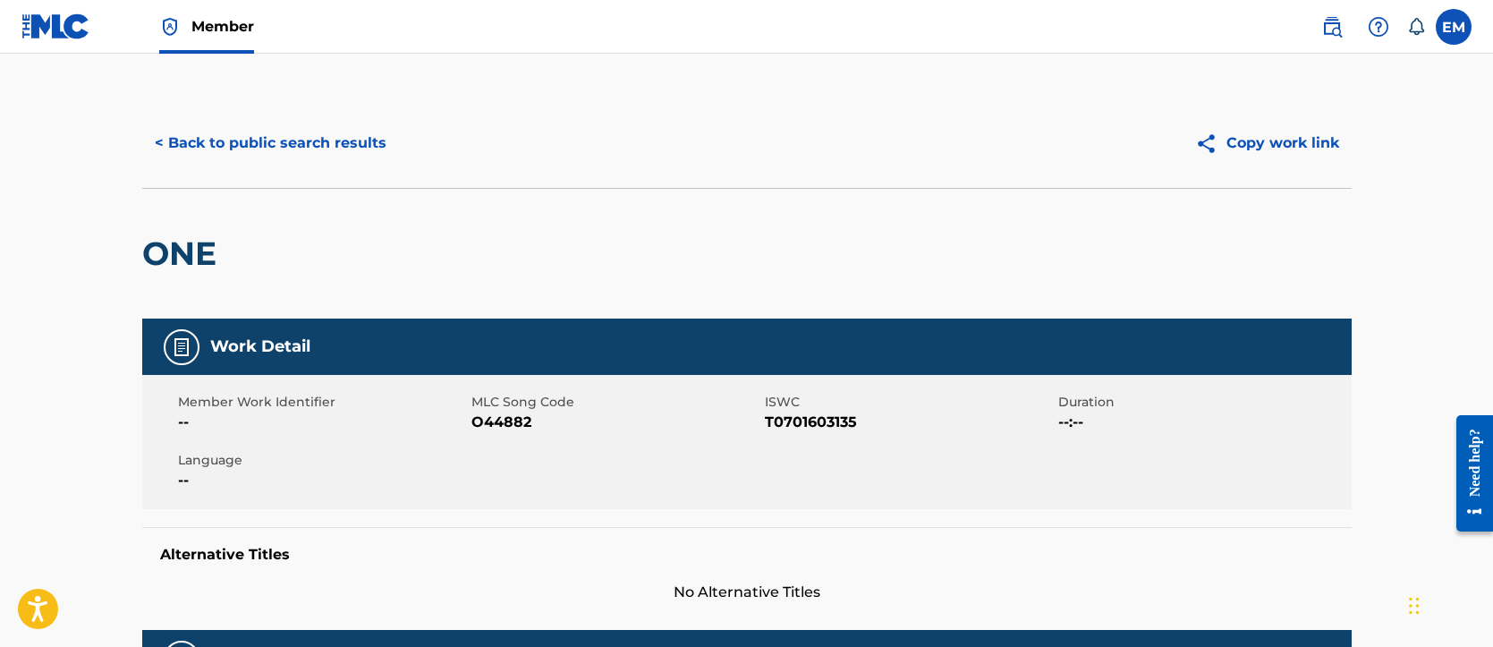
click at [241, 139] on button "< Back to public search results" at bounding box center [270, 143] width 257 height 45
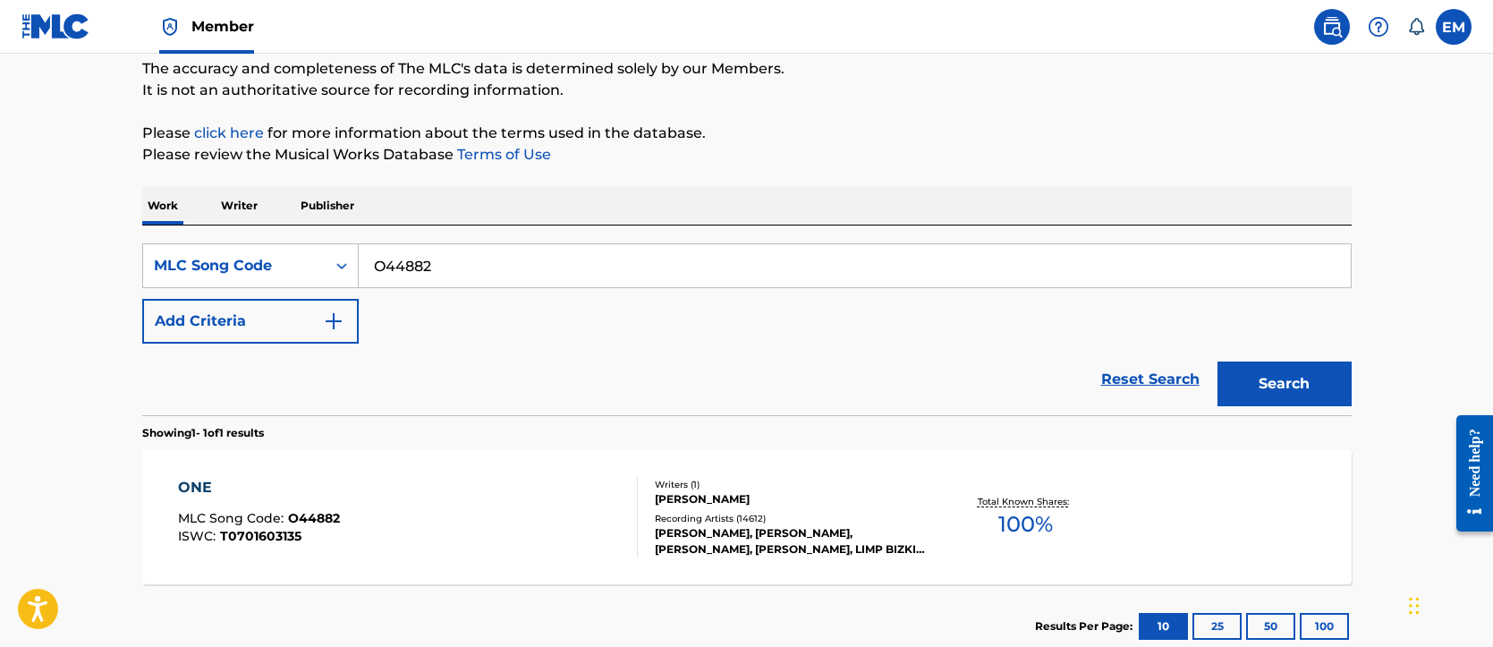
click at [424, 270] on input "O44882" at bounding box center [855, 265] width 992 height 43
paste input "G63760"
type input "G63760"
click at [1289, 377] on button "Search" at bounding box center [1284, 383] width 134 height 45
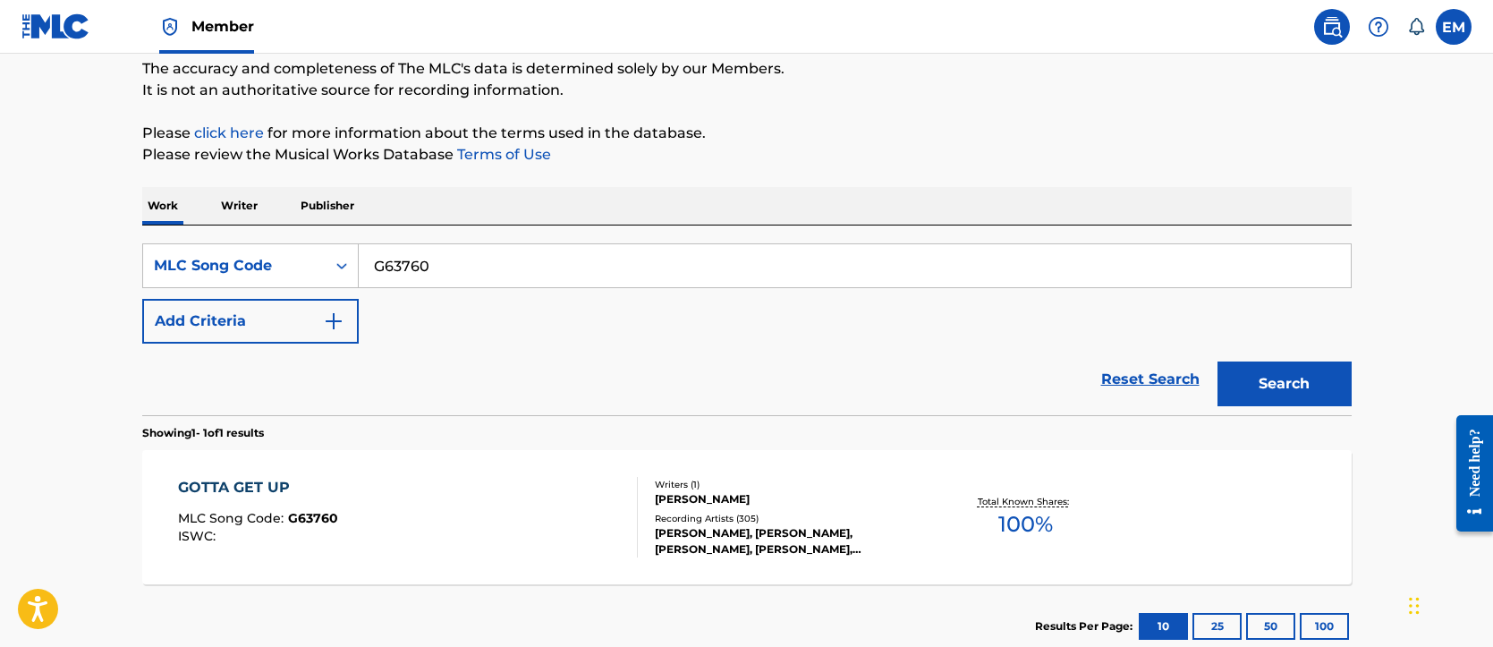
click at [388, 458] on div "GOTTA GET UP MLC Song Code : G63760 ISWC : Writers ( 1 ) HARRY EDWARD NILSSON R…" at bounding box center [746, 517] width 1209 height 134
